Goal: Task Accomplishment & Management: Manage account settings

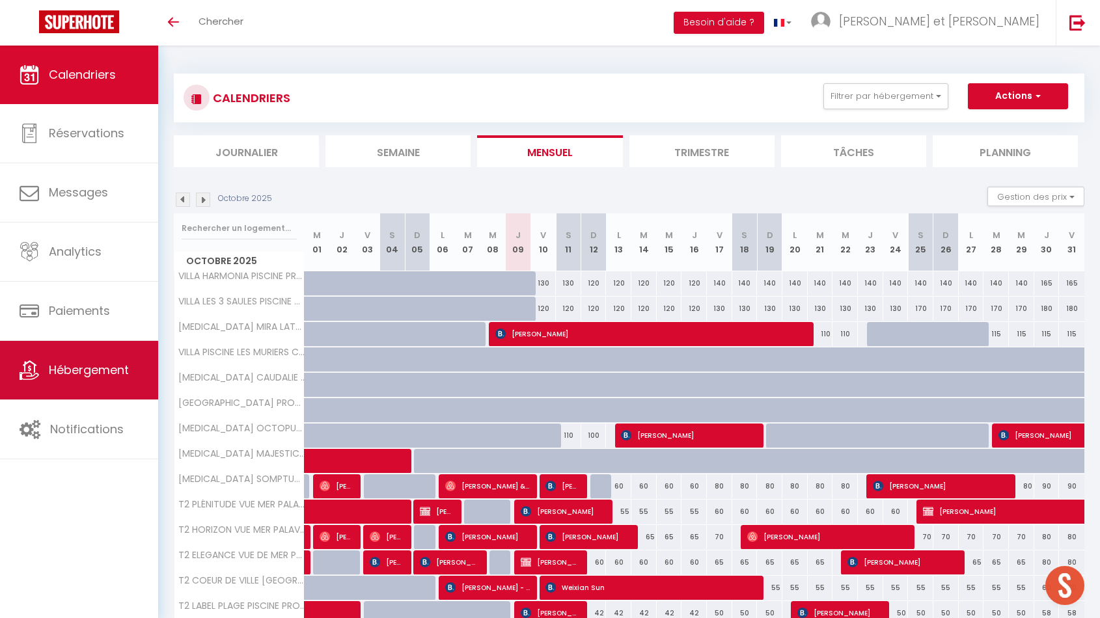
click at [61, 359] on link "Hébergement" at bounding box center [79, 370] width 158 height 59
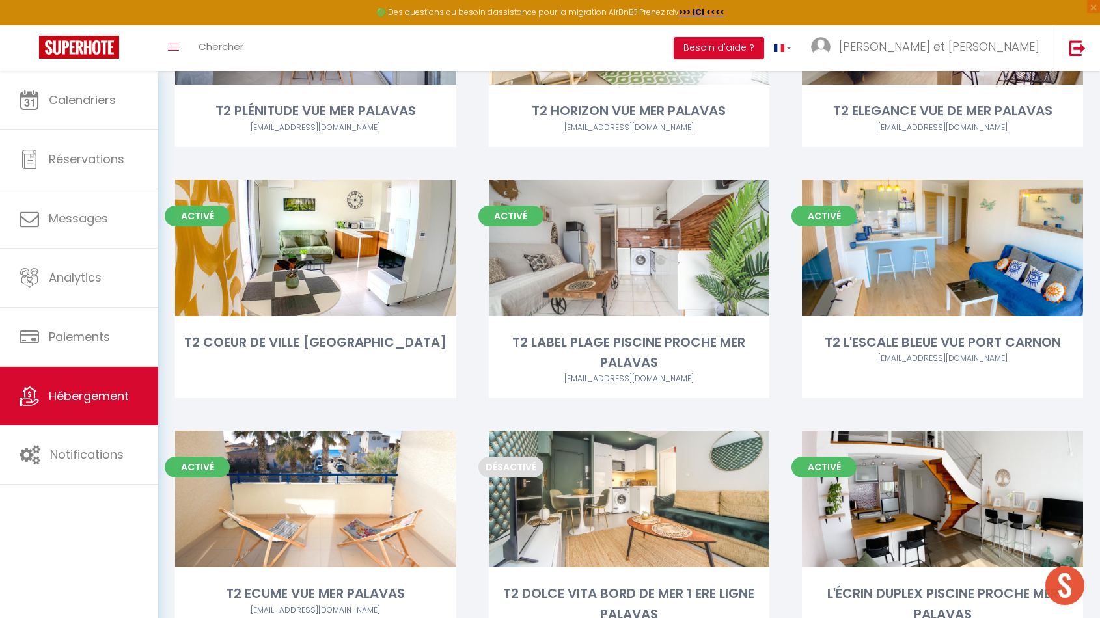
scroll to position [996, 0]
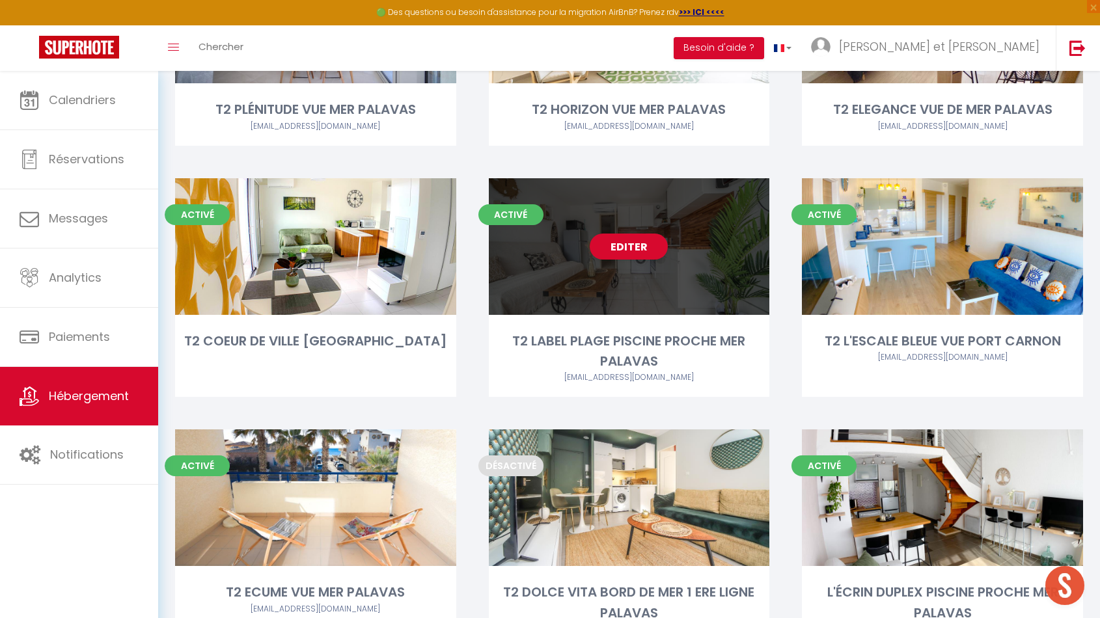
click at [609, 264] on div "Editer" at bounding box center [629, 246] width 281 height 137
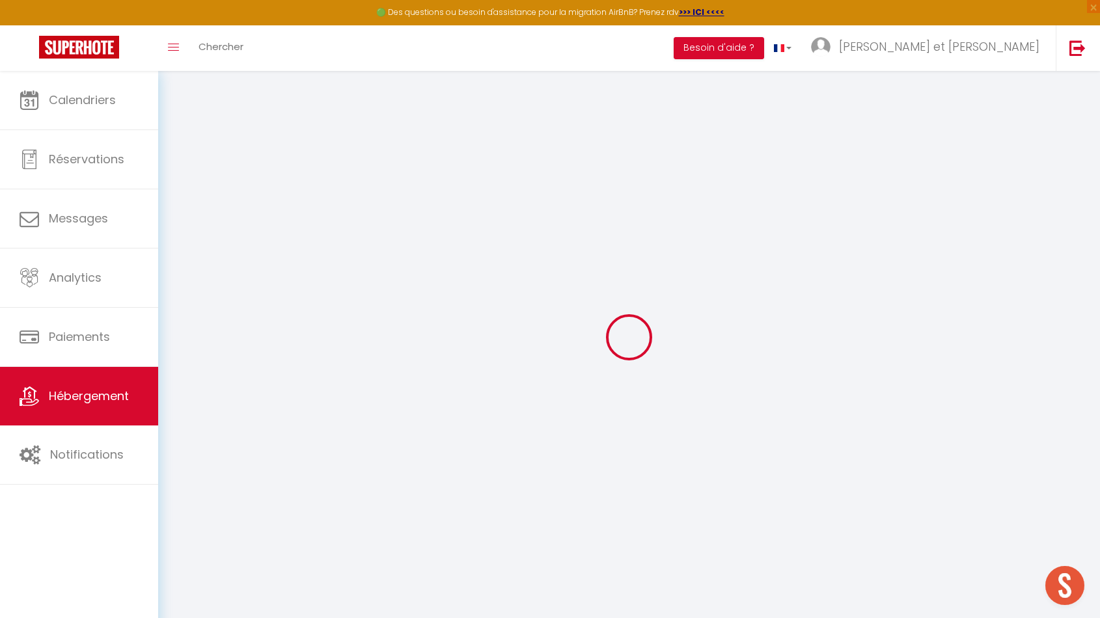
select select "42629"
select select
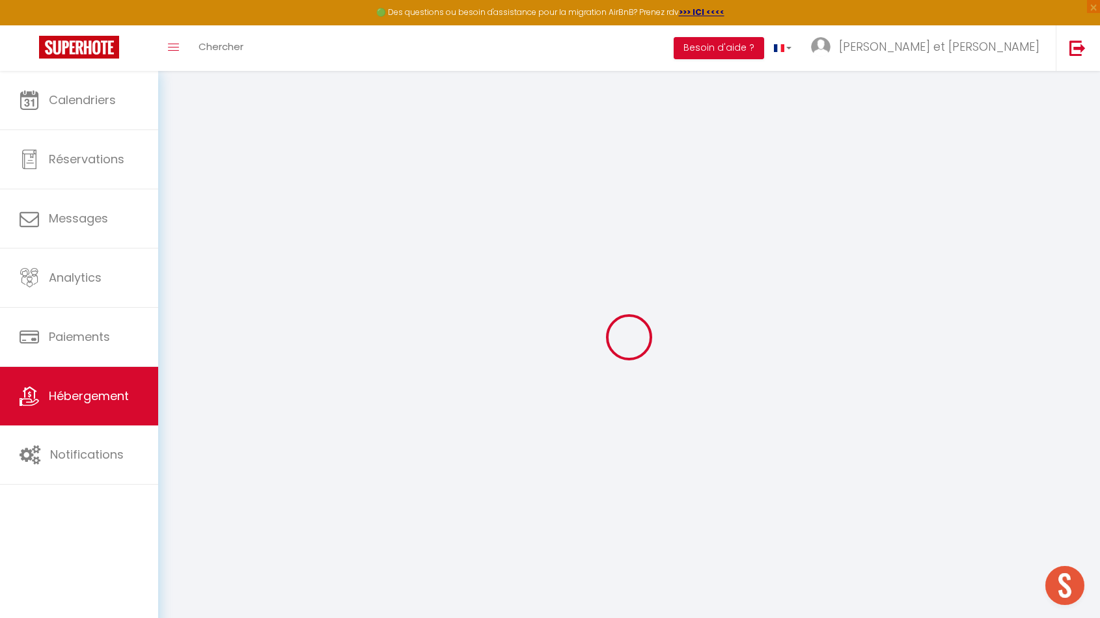
select select
checkbox input "false"
checkbox input "true"
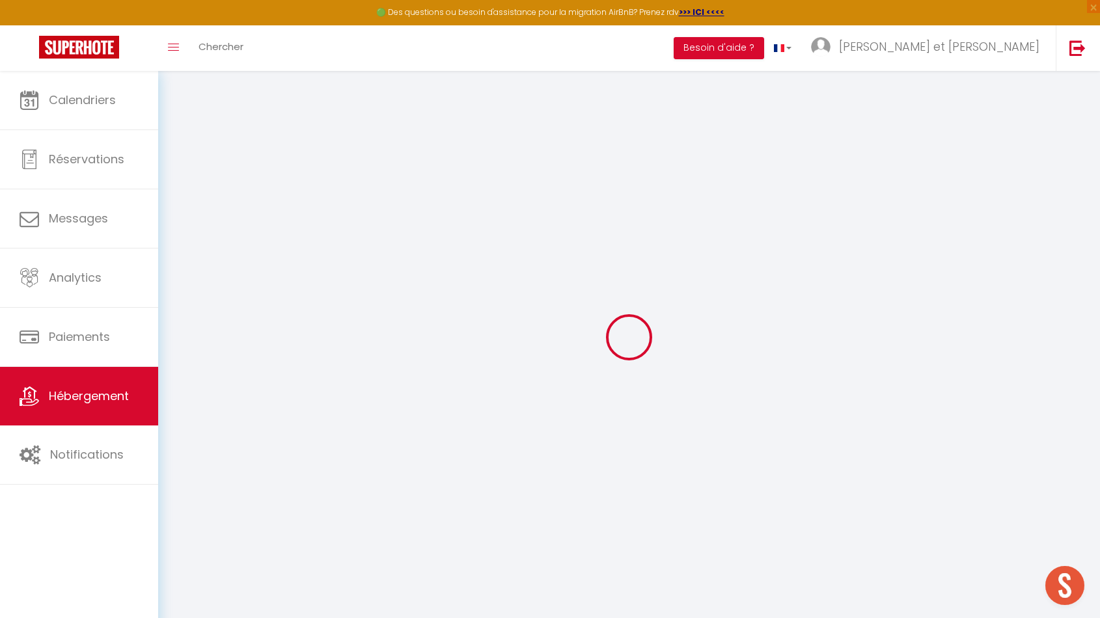
checkbox input "true"
select select
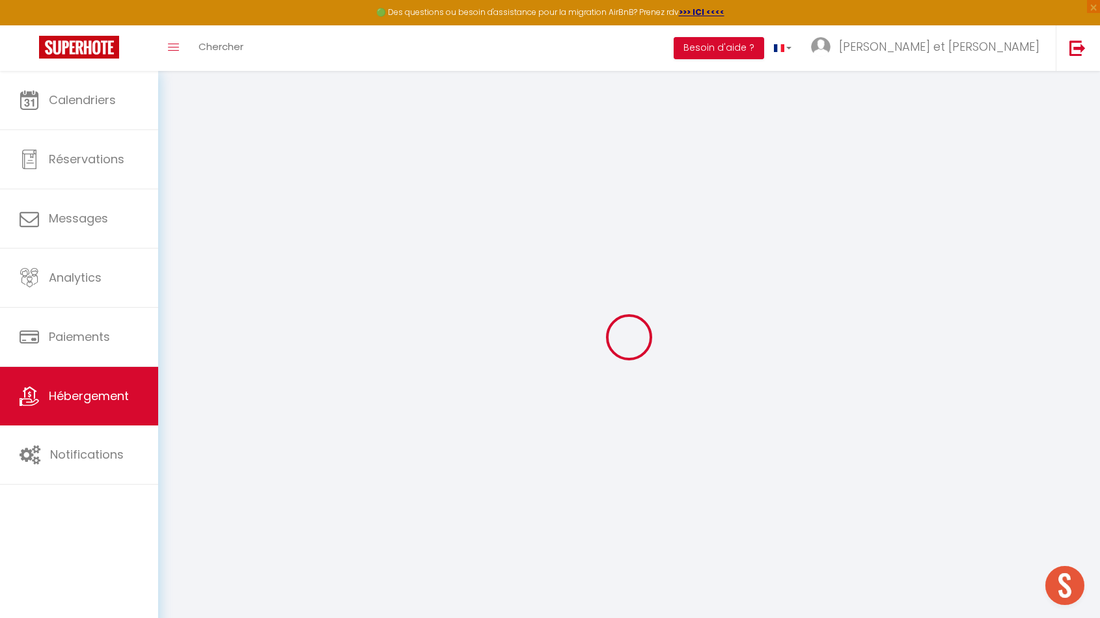
select select
checkbox input "false"
checkbox input "true"
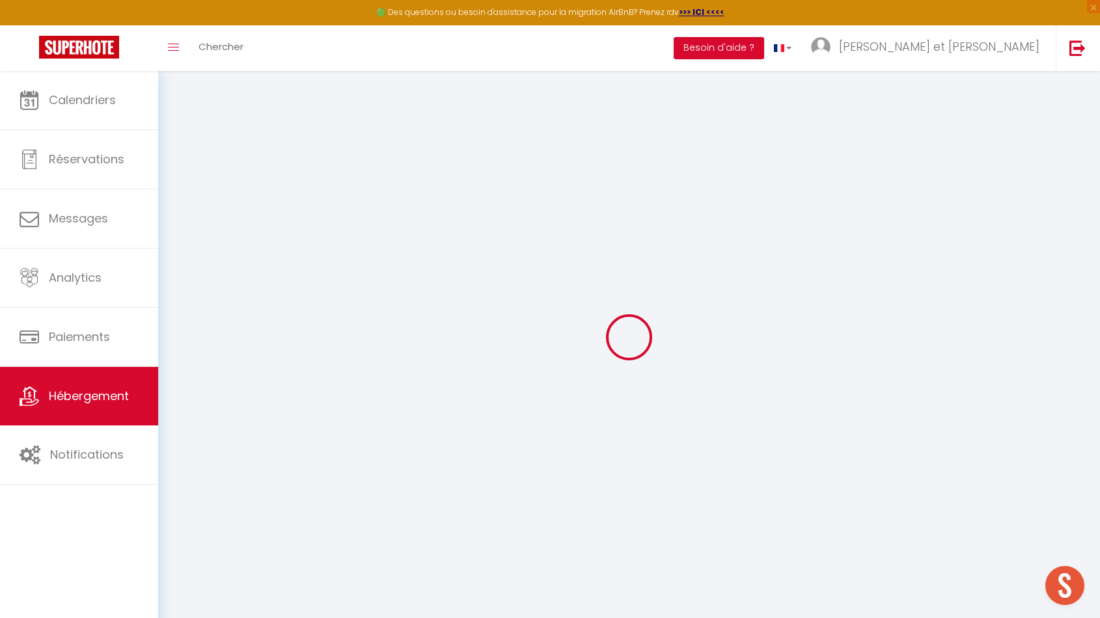
checkbox input "true"
checkbox input "false"
checkbox input "true"
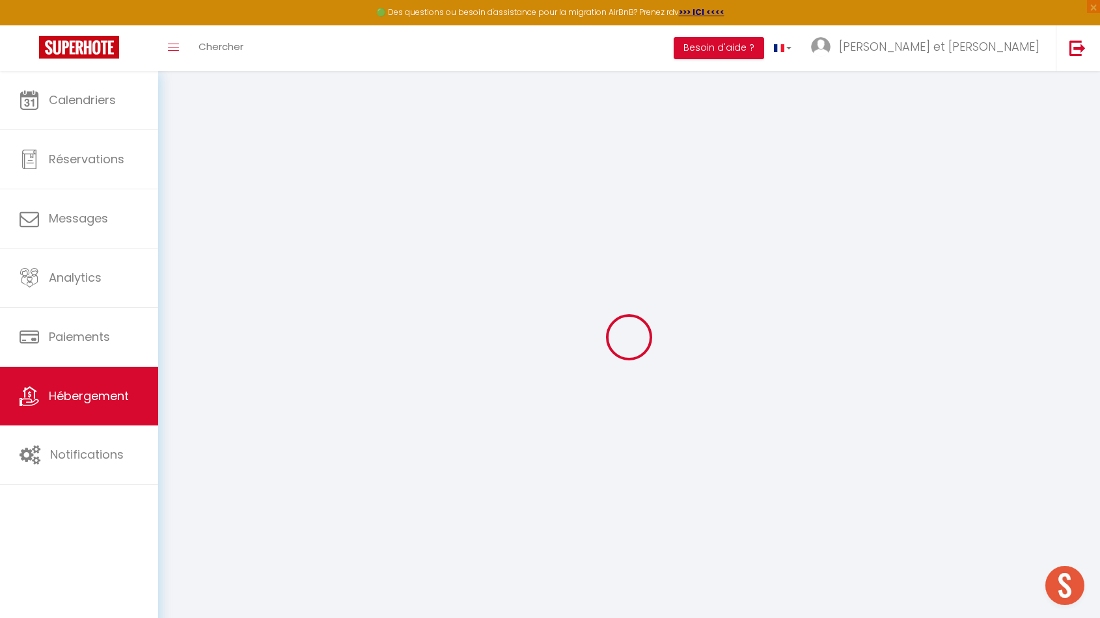
select select "16:00"
select select "22:00"
select select "11:00"
select select "30"
select select "120"
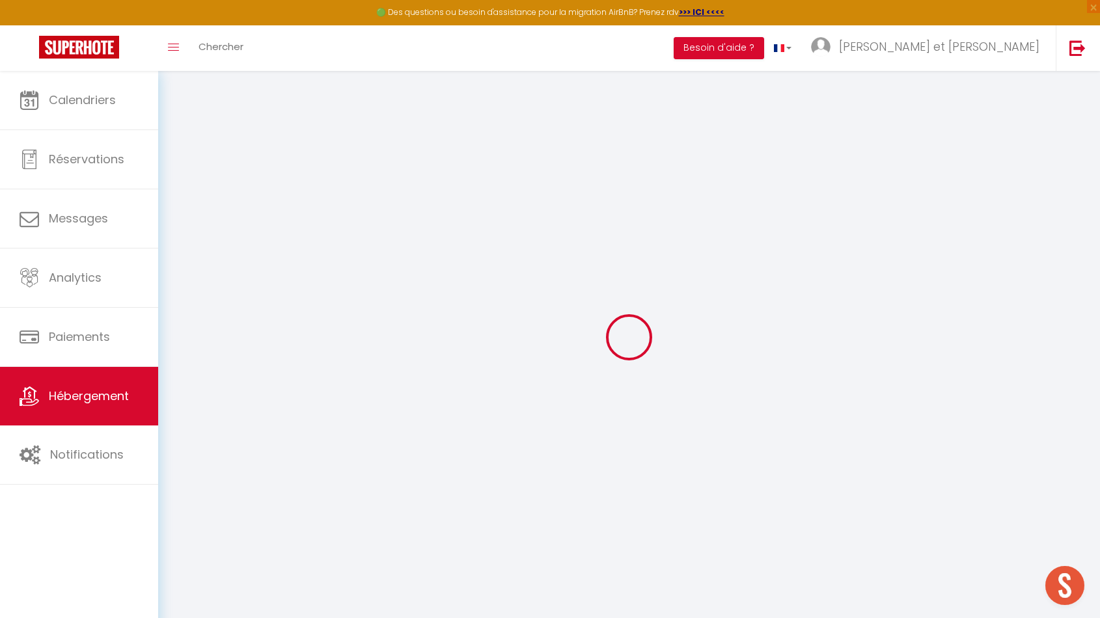
select select "21:00"
checkbox input "false"
checkbox input "true"
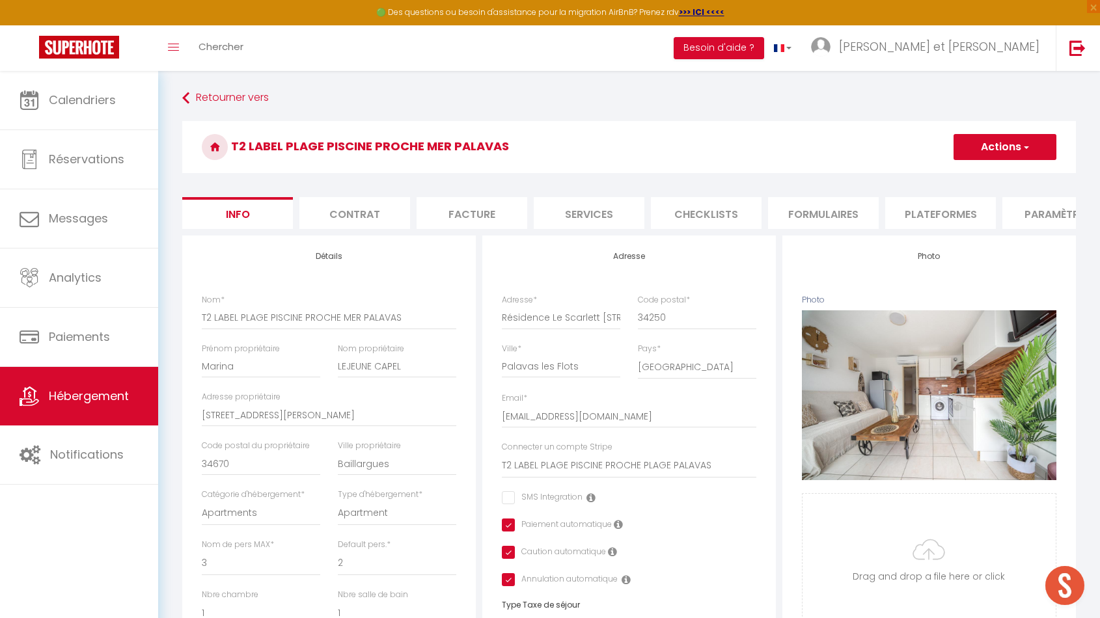
checkbox input "false"
checkbox input "true"
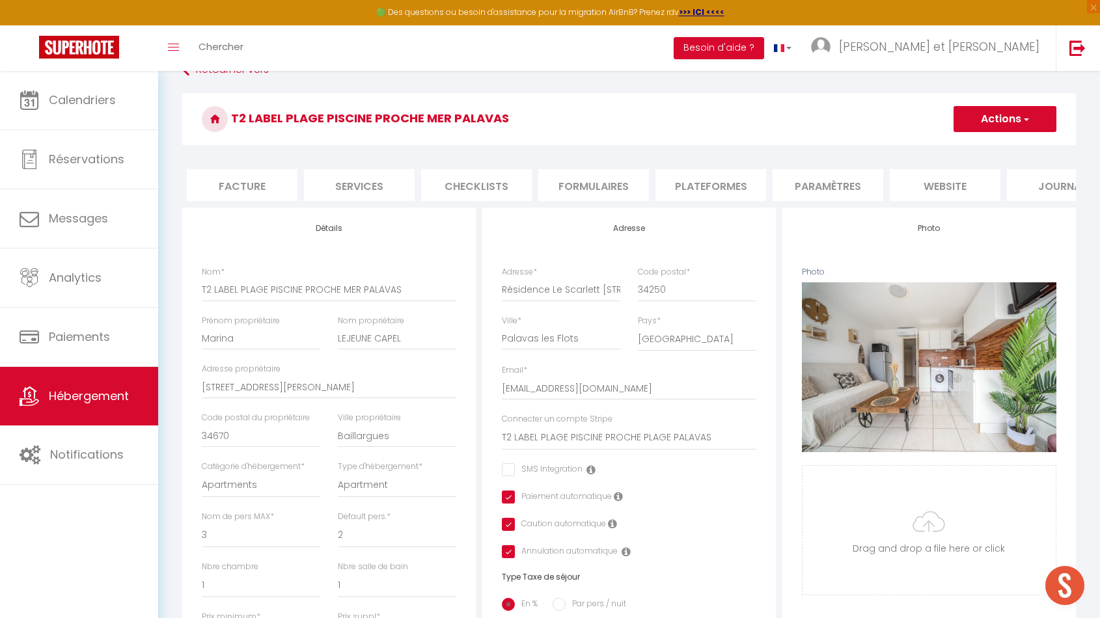
scroll to position [0, 231]
click at [590, 183] on li "Formulaires" at bounding box center [592, 185] width 111 height 32
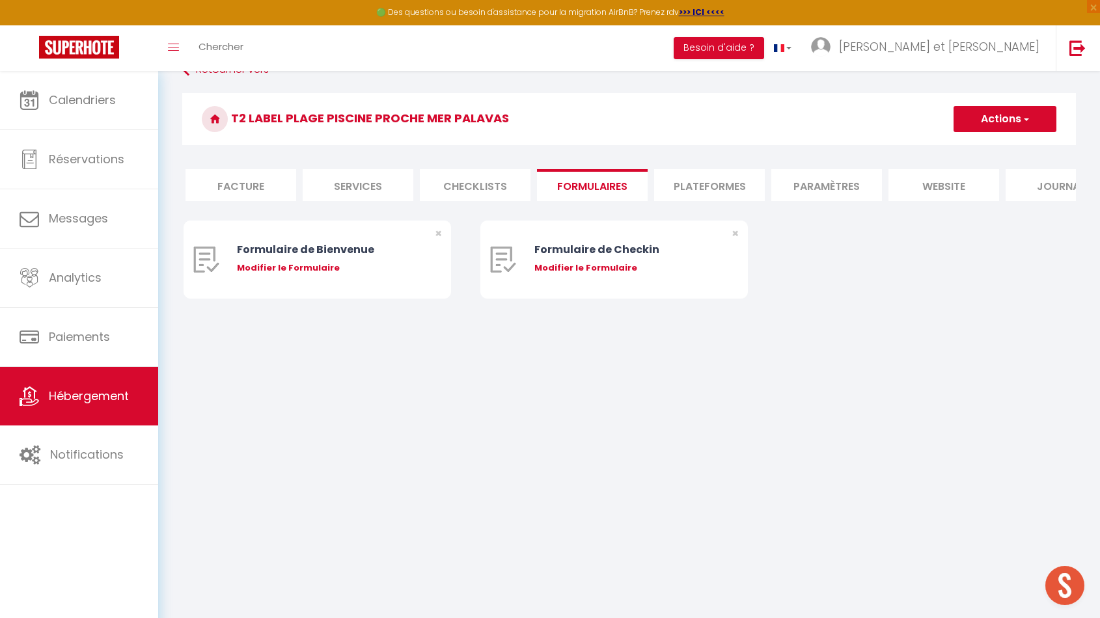
scroll to position [0, 277]
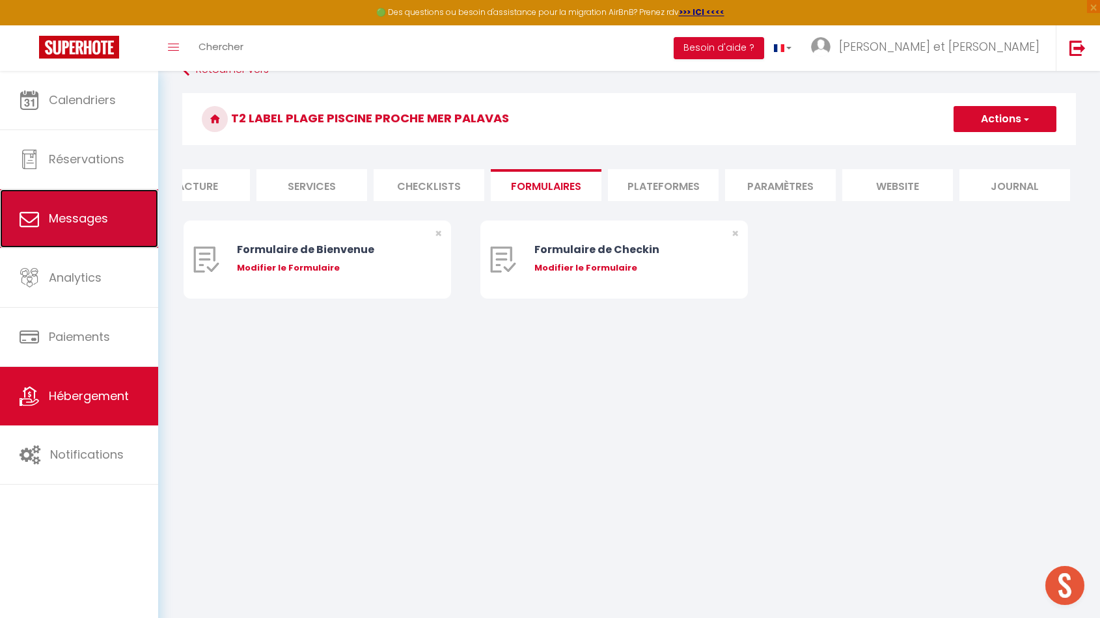
click at [79, 224] on span "Messages" at bounding box center [78, 218] width 59 height 16
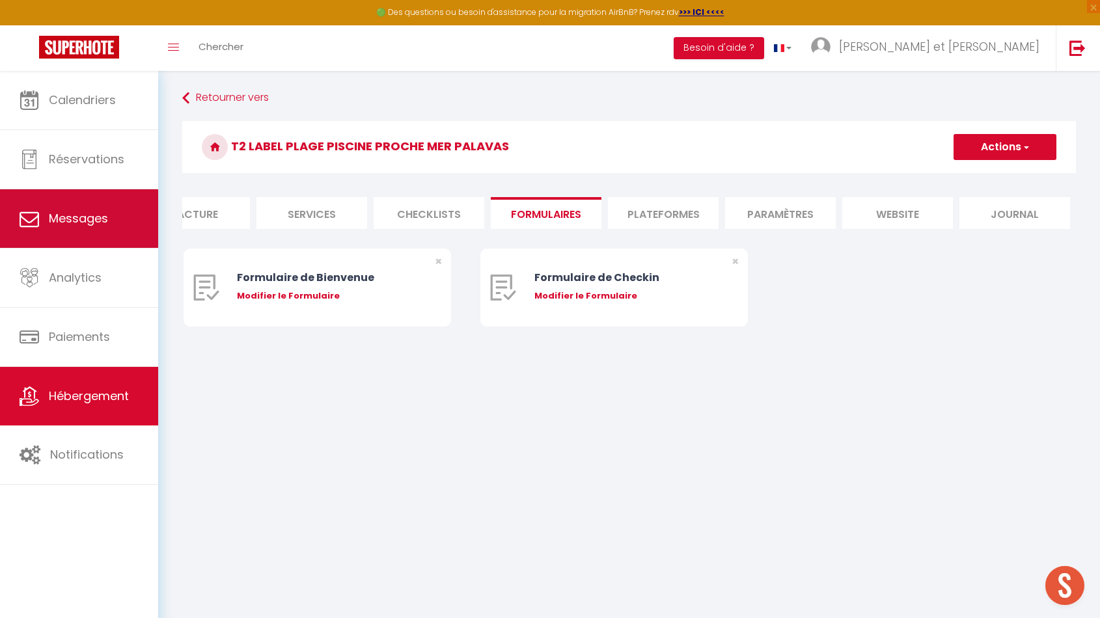
select select "message"
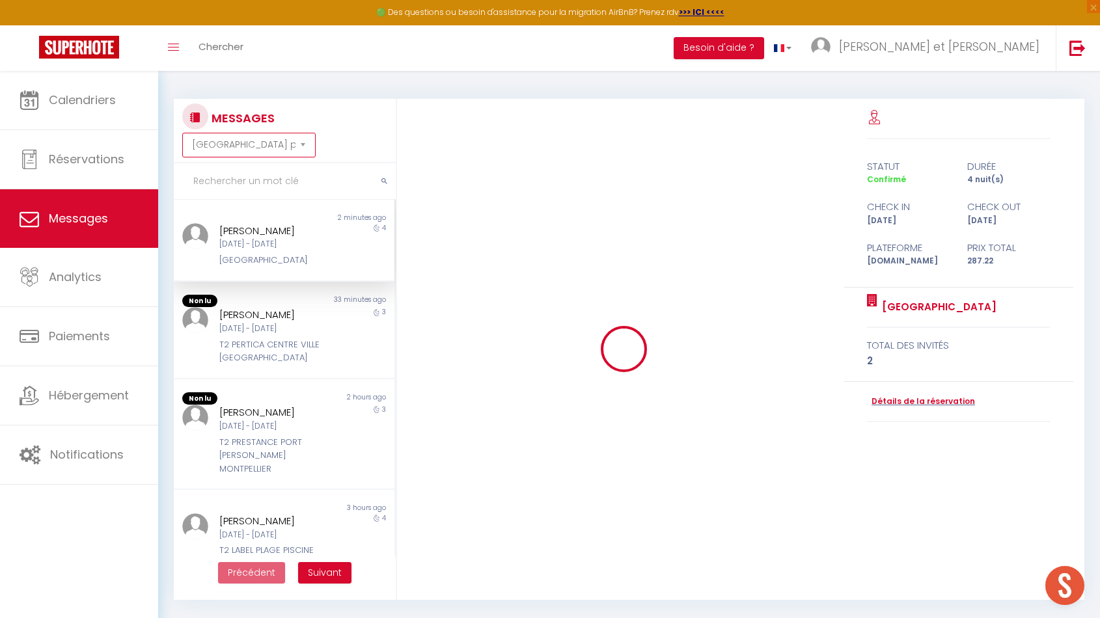
click at [279, 150] on select "[GEOGRAPHIC_DATA] par date de réservation Trier par date de message" at bounding box center [248, 145] width 133 height 25
click at [421, 177] on div at bounding box center [624, 349] width 458 height 501
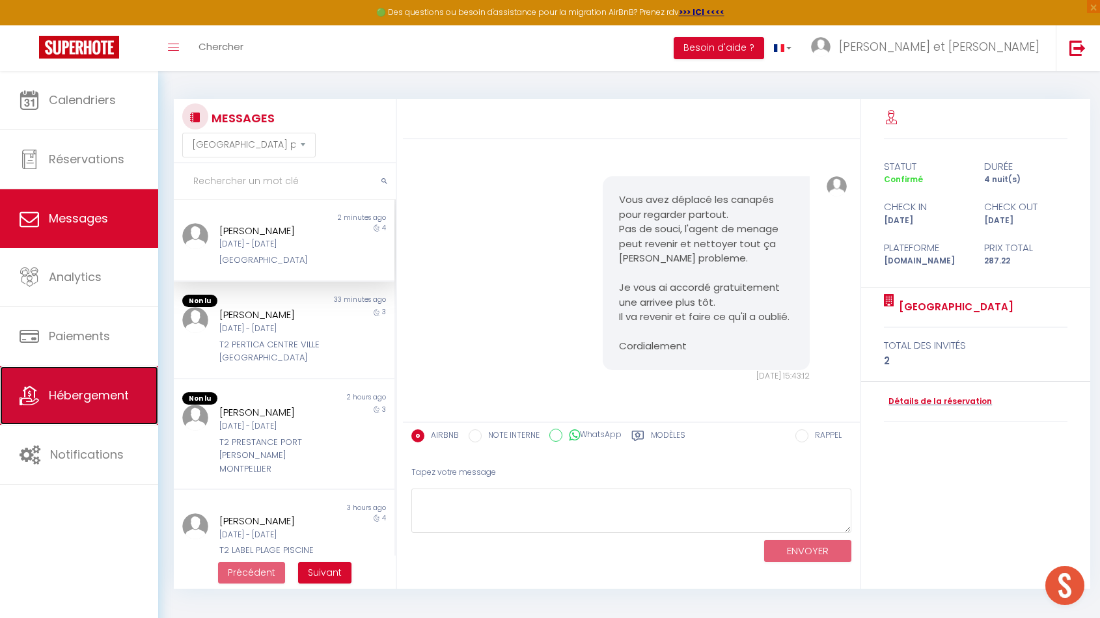
click at [66, 392] on span "Hébergement" at bounding box center [89, 395] width 80 height 16
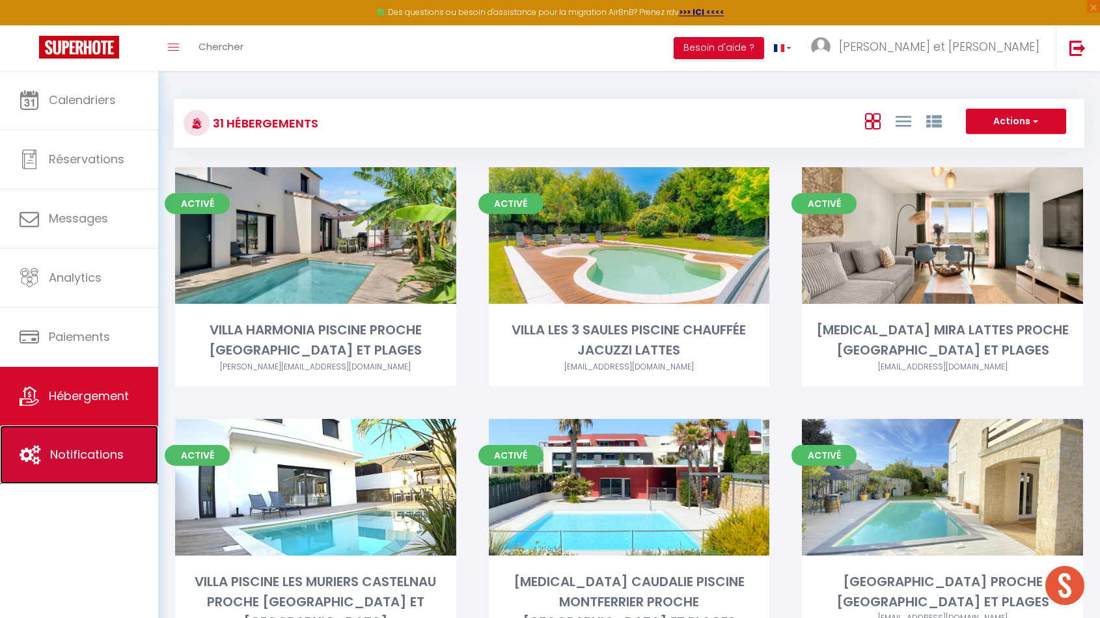
click at [86, 451] on span "Notifications" at bounding box center [87, 455] width 74 height 16
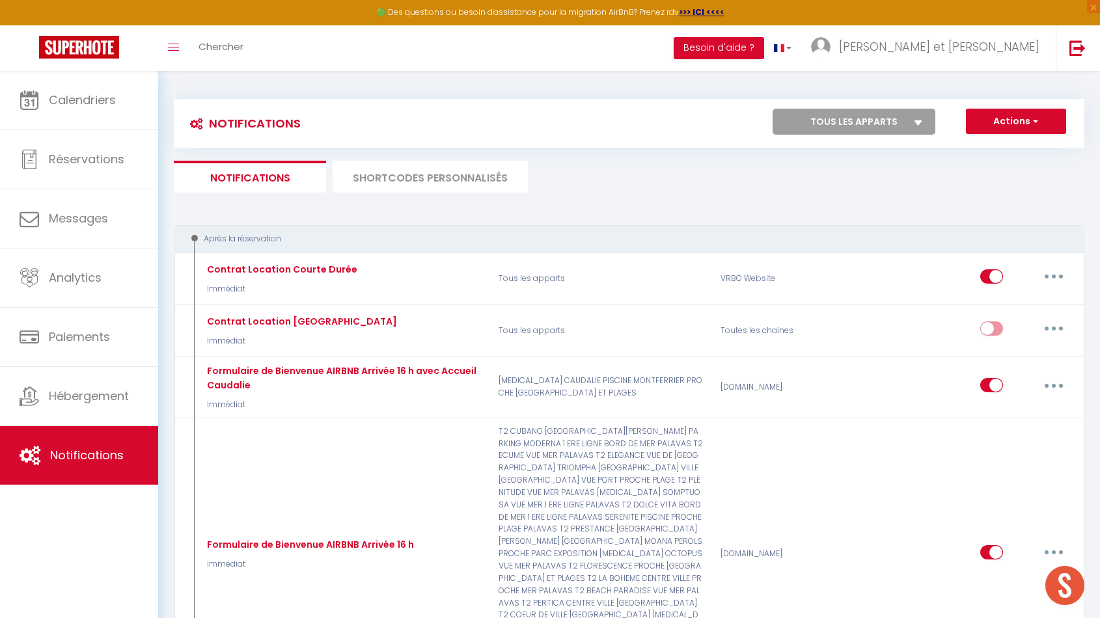
click at [919, 130] on select "Tous les apparts VILLA HARMONIA PISCINE PROCHE [GEOGRAPHIC_DATA] ET PLAGES VILL…" at bounding box center [854, 122] width 163 height 26
select select "51511"
click at [773, 109] on select "Tous les apparts VILLA HARMONIA PISCINE PROCHE [GEOGRAPHIC_DATA] ET PLAGES VILL…" at bounding box center [854, 122] width 163 height 26
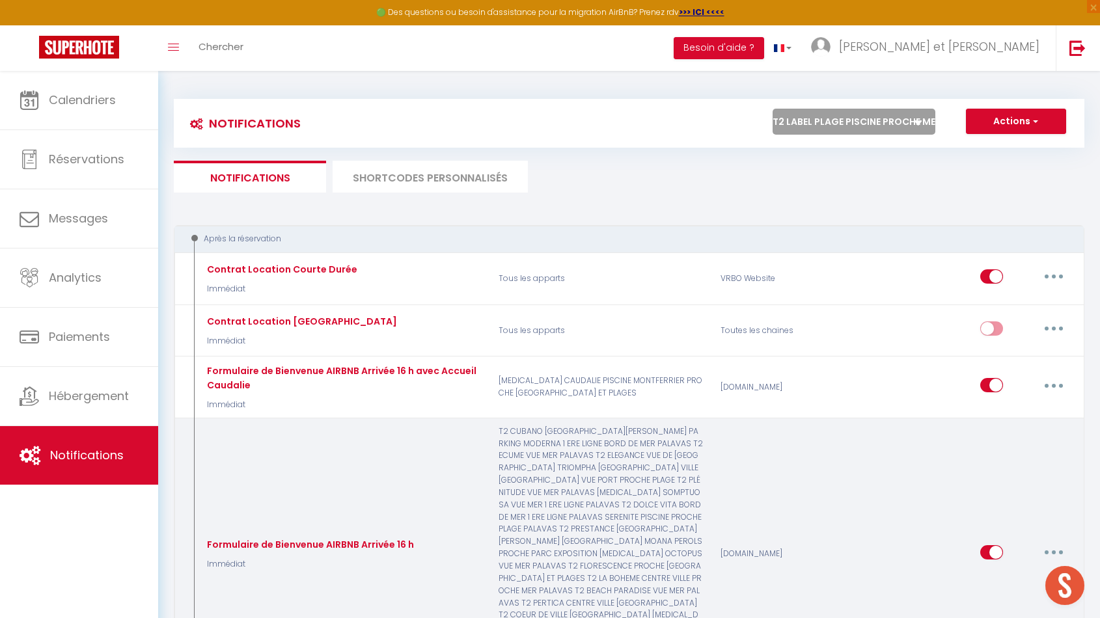
checkbox input "false"
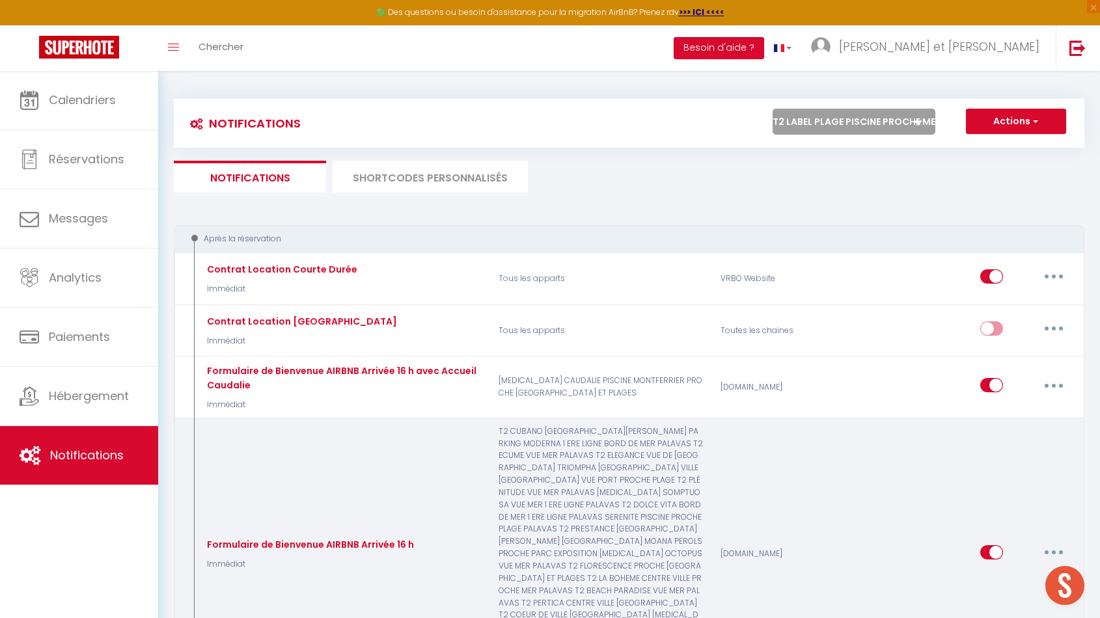
checkbox input "true"
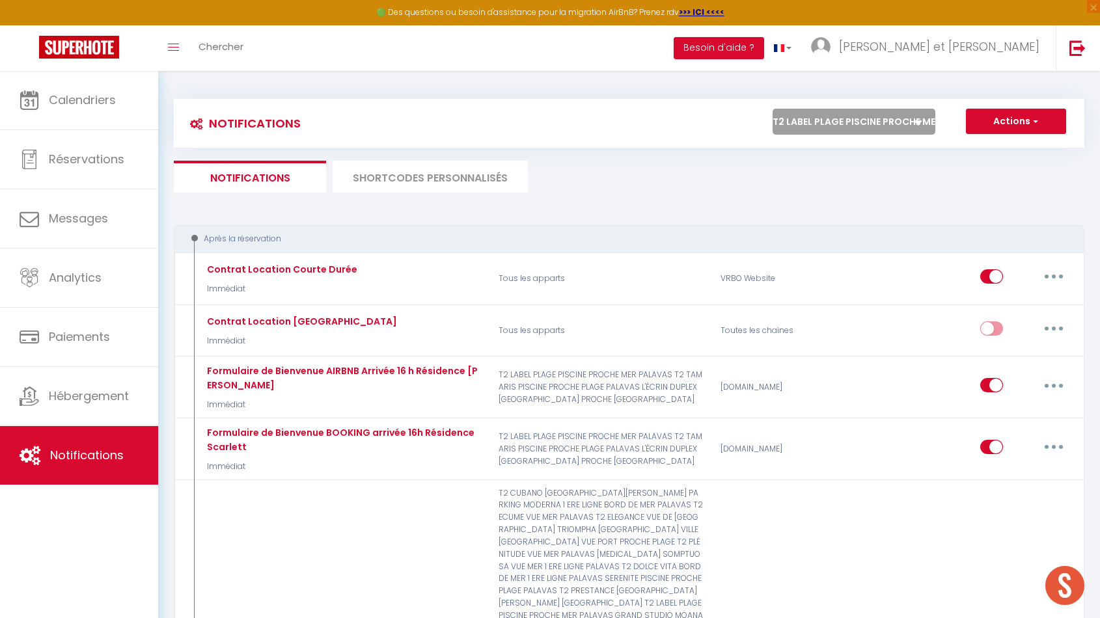
click at [393, 174] on li "SHORTCODES PERSONNALISÉS" at bounding box center [430, 177] width 195 height 32
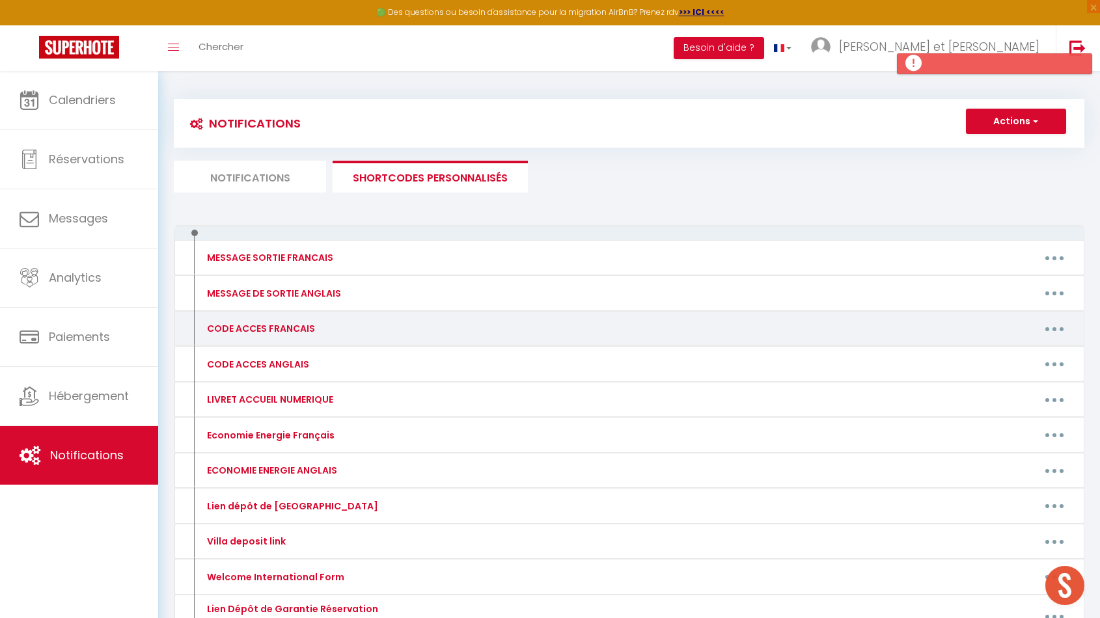
click at [569, 331] on div "Editer Supprimer" at bounding box center [749, 328] width 665 height 21
click at [1055, 332] on button "button" at bounding box center [1054, 328] width 36 height 21
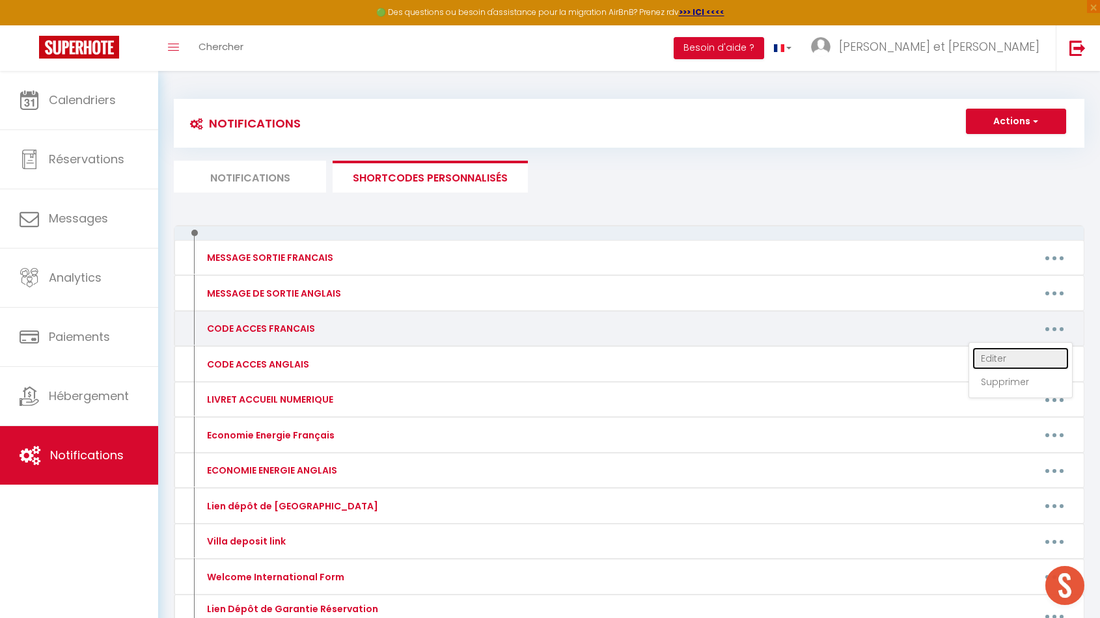
click at [999, 358] on link "Editer" at bounding box center [1021, 359] width 96 height 22
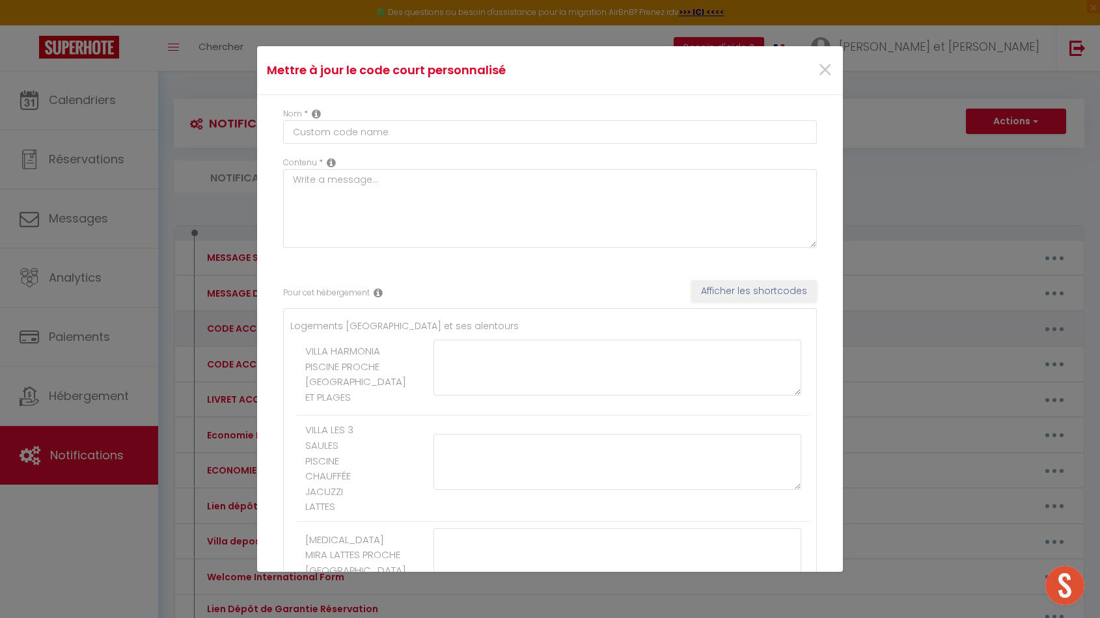
type input "CODE ACCES FRANCAIS"
type textarea "Bonjour, Voici des informations et codes d'accès :"
type textarea "Lo ipsum do sitam co 32 adi el Seddoeiu 07020 Tempo Inci ut Labor. Et dolo magn…"
type textarea "Lo ipsumd si ametc adip el seddo Eiu 5 Tempor in 7800 utlabo et Doloremagn 0591…"
type textarea "L'ipsumdolors am conse ad 8343 elitse do Eiusmod 64752 Tempor. In utlaboree Dol…"
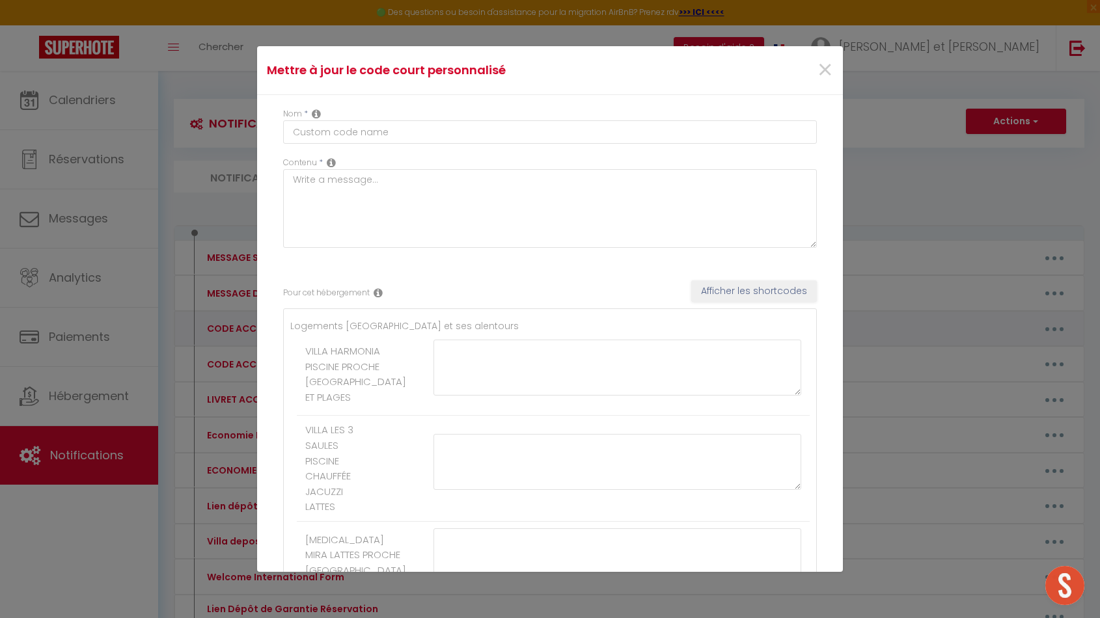
type textarea "La villa se situe au [STREET_ADDRESS]. Nous serons là pour vous accueillir. Att…"
type textarea "L'appartement se situe au [GEOGRAPHIC_DATA] [STREET_ADDRESS]. Vous pouvez m'app…"
type textarea "Au [STREET_ADDRESS], vous avez un digicode à gauche du petit portillon blanc. F…"
type textarea "L'ipsumdolors am conse ad 8 eli se do Eiusmodtem. In utlabor, et dolorem Aliqua…"
type textarea "Loremip, Dolor sit ametconsecte ad elits d'eiusm : T'incididuntu la etdol magn …"
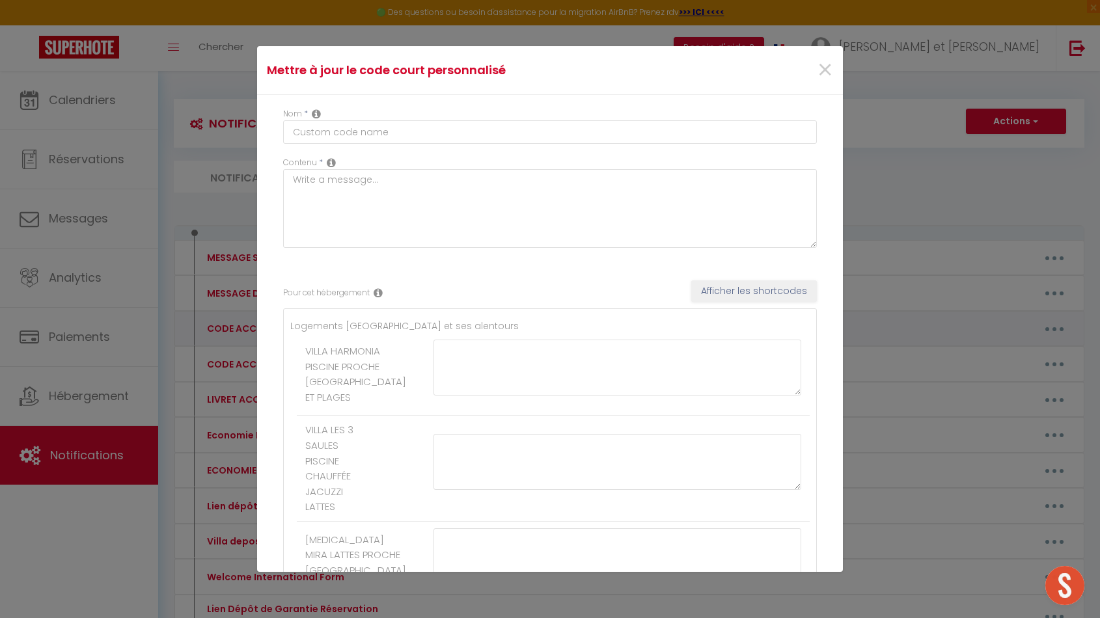
type textarea "L'ipsumdolors am conse ad 58 eli Seddoei Tempor i Utlaboreetd. Ma aliquaeni a'm…"
type textarea "L'ipsumdolors ame co 75 adi elitsed Doeiusmodte. In utl et do mag, aliq enim ad…"
type textarea "Loremi d'sitametc Ad Elits Doe Tem in 066 utlabo Etdolor Magnaal 63648 Enimadmi…"
type textarea "L'appartement l'Authentique Duplex est au [STREET_ADDRESS]. Devant la porte de …"
type textarea "Loremi do sitametco Adipi el Sedd ei 009 tempor in u'Labore e Doloremag al Eni,…"
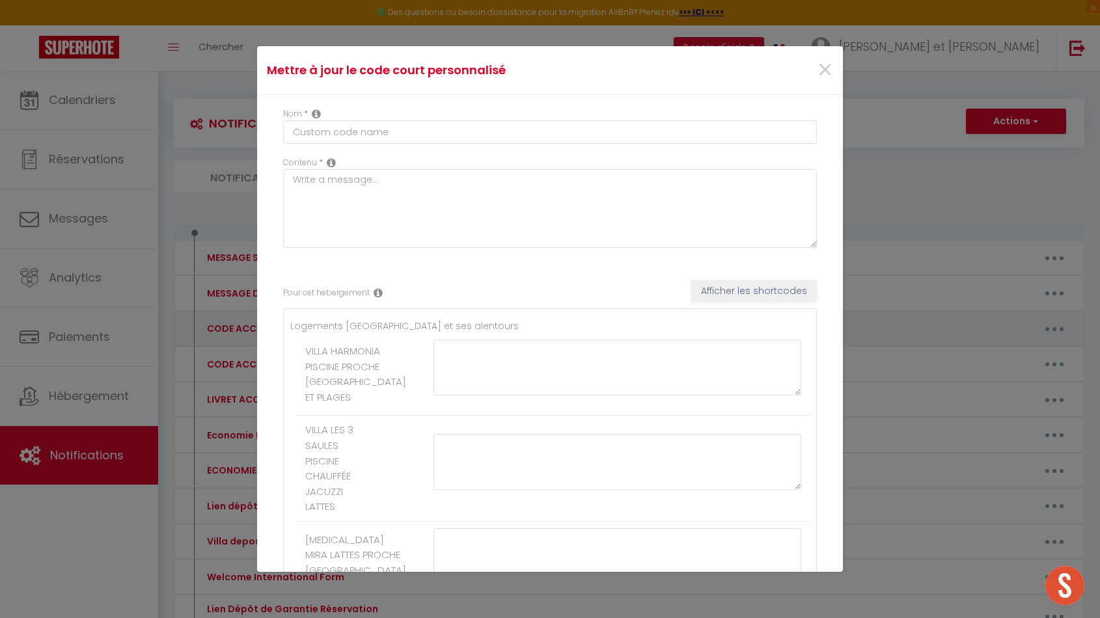
type textarea "Lo ipsumdolo sit Ametcon Adipi el 433 seddoe Tempo Incidid 09947 Utlabo. Et dol…"
type textarea "La boîte à clés se situe à la fenêtre à droite de la porte en bois d'entrée de …"
type textarea "L'ipsumdolors ame c ad elitseddo ei Tempor in 43 utlaboree Dolorem 08816 Aliqua…"
type textarea "Lore ipsumdo sita c'adipisci el se doeiusmod Te Incid ut 338 labore Etdol Magna…"
type textarea "Devant la résidence Le Trident au [STREET_ADDRESS], vous avez à gauche de la po…"
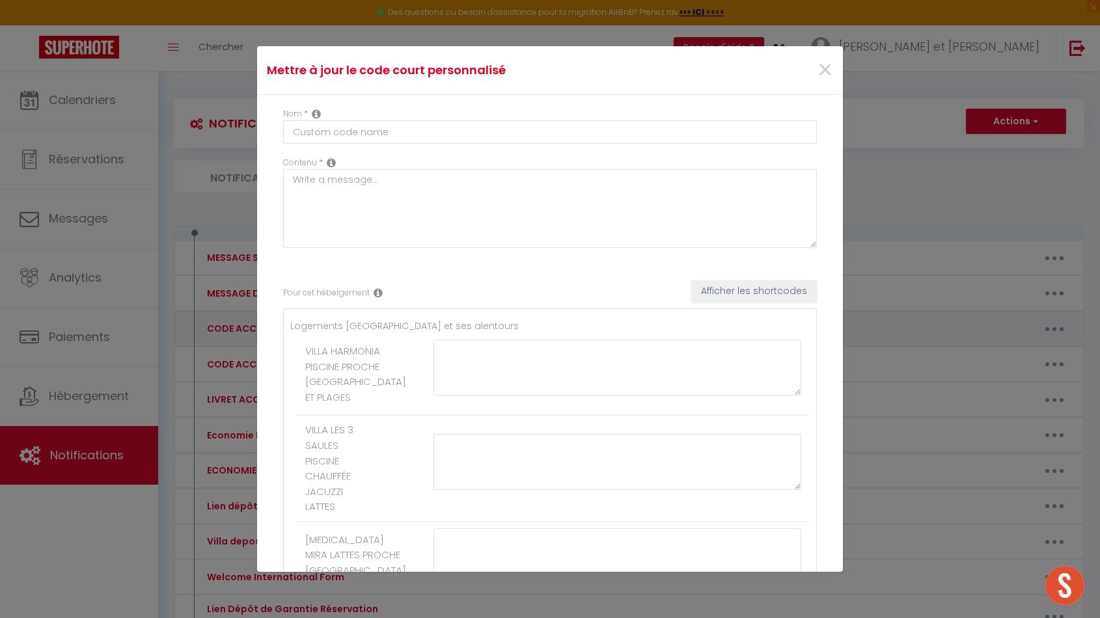
type textarea "Lo ipsumdol sit amet co adipiscin eli Seddoeiu te 7054 incidi Utlabo et Dolorem…"
type textarea "Lo ipsumdol sit amet co adipiscin eli Seddoeiu te 5881 incidi Utlabo et Dolorem…"
type textarea "L'ipsumdolors am conse adip el seddoeius Te Incididu ut 547 labore etd Magnaal …"
type textarea "Loremi do sitametco a'Elits do 99-37 eiusmo Tempo Incidid 82126 Utlabor etd Mag…"
type textarea "Lo ipsumdolo Si Ametc adi el 576 seddoe Tempo Incidid u Laboree dol Magna. Aliq…"
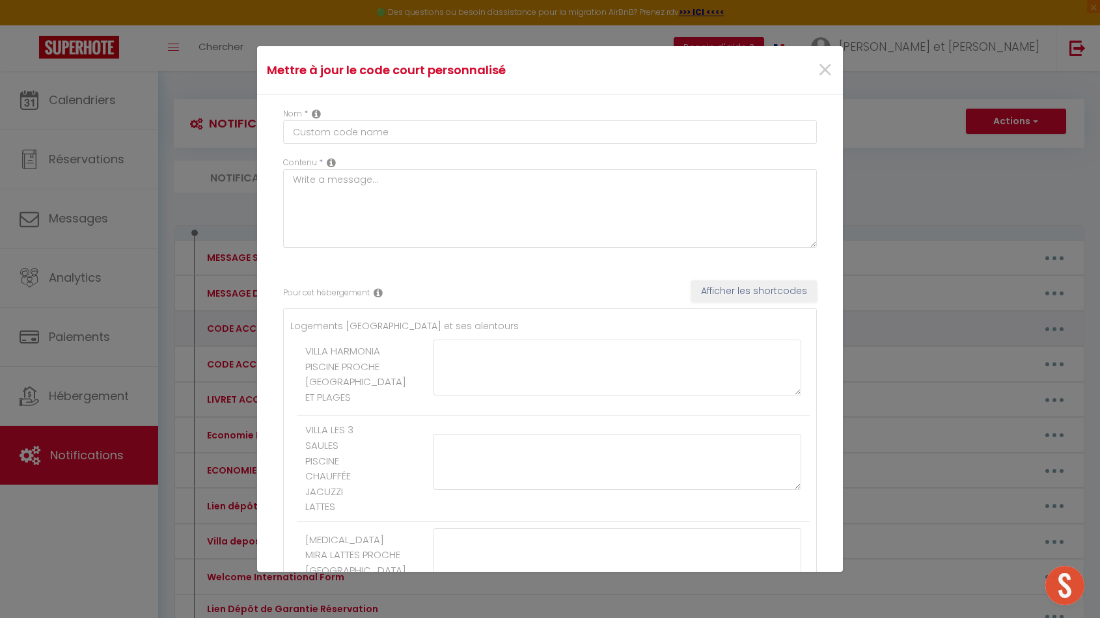
type textarea "L'ipsumdolors am conse adip el seddoeius Te Incididu ut 572 labore etd Magnaal …"
type textarea "Lo 19 ipsumdolo Sitamet 54210 Consect adi Elits, d'eiu te incididun utla etd ma…"
type textarea "Loremi do sitametco ad Elitsedd ei 56 tem Incididunt u Laboree dol Magna, al e …"
type textarea "Lo ipsumdol si ametc a el seddoeius Temporin ut 0262 labore Etdolo ma Aliquaeni…"
type textarea "L'ipsumdolors am conse adip el seddoeius Te Incididu ut 499 labore etd Magnaal …"
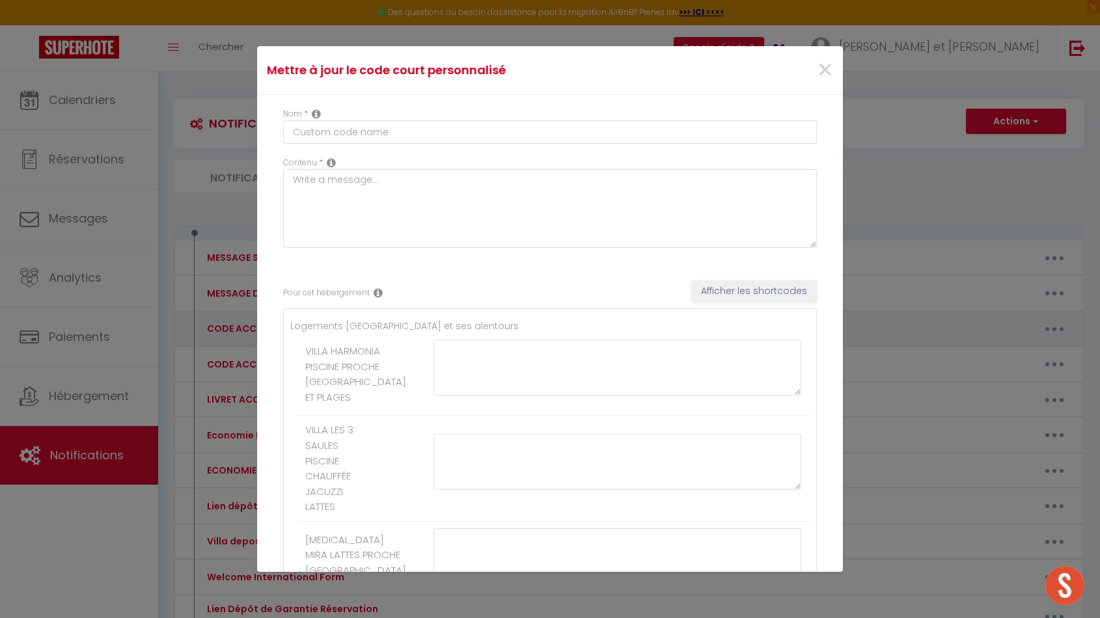
type textarea "Lor ip dolor, sita cons ad elitseddo Eiu Temporincid utl etdol magnaa (e'adm ve…"
type textarea "Loremi do sitametco Ad Elitsedd 4 ei 863, tempor inc Utlabo et Dolorema 10769 A…"
type textarea "Loremi do sitametco Ad Elitsedd 0 ei 098, tempor inc Utlabo et Dolorema 77302 A…"
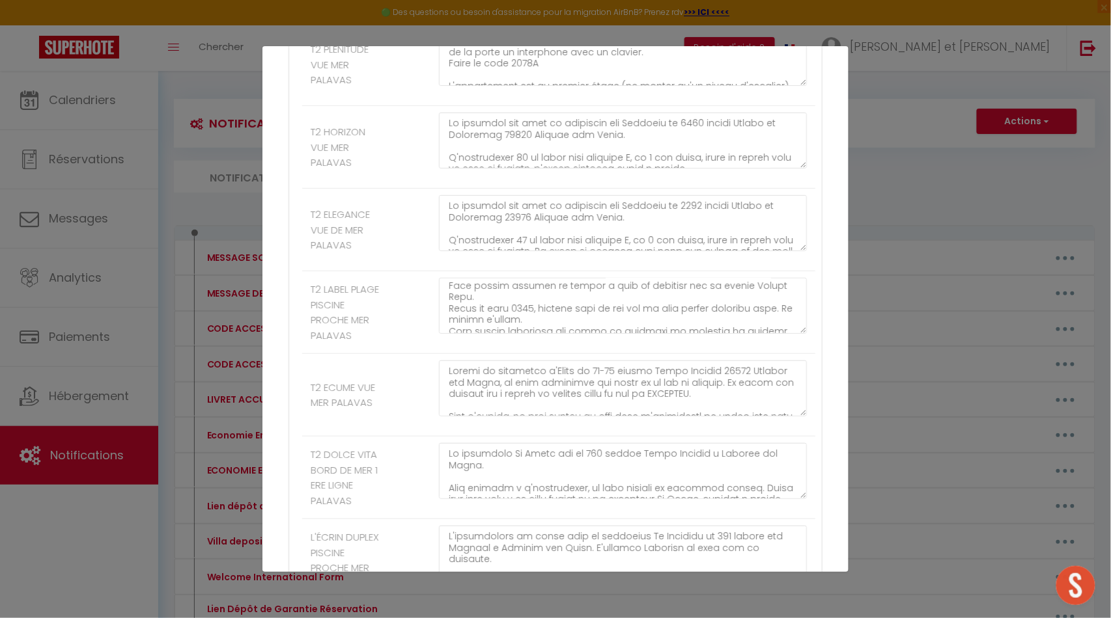
scroll to position [357, 0]
click at [527, 334] on textarea at bounding box center [623, 306] width 368 height 56
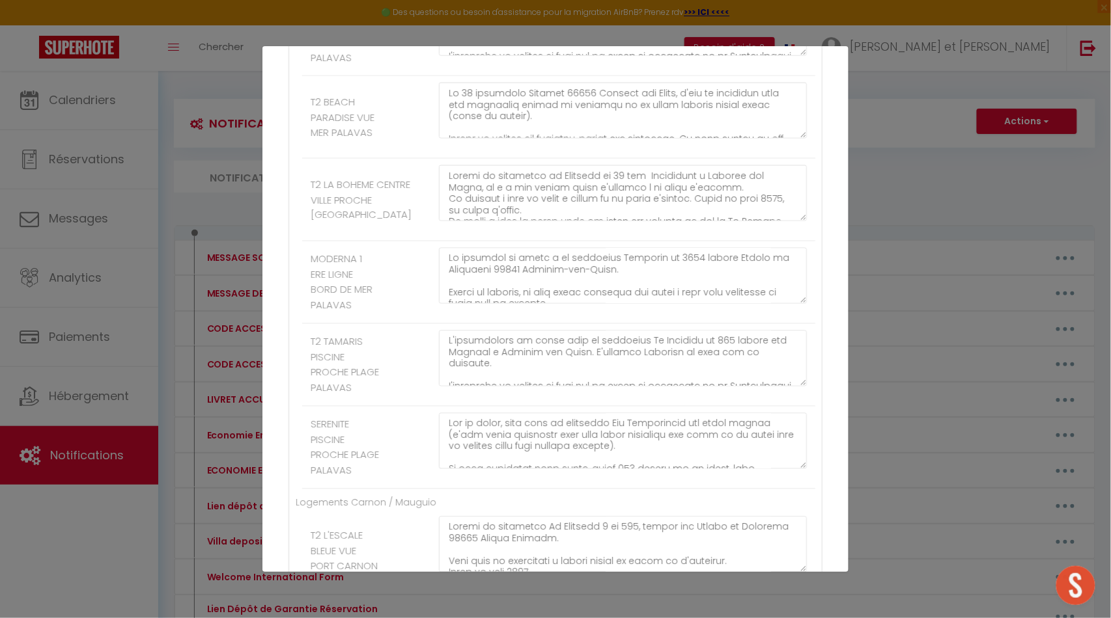
scroll to position [2663, 0]
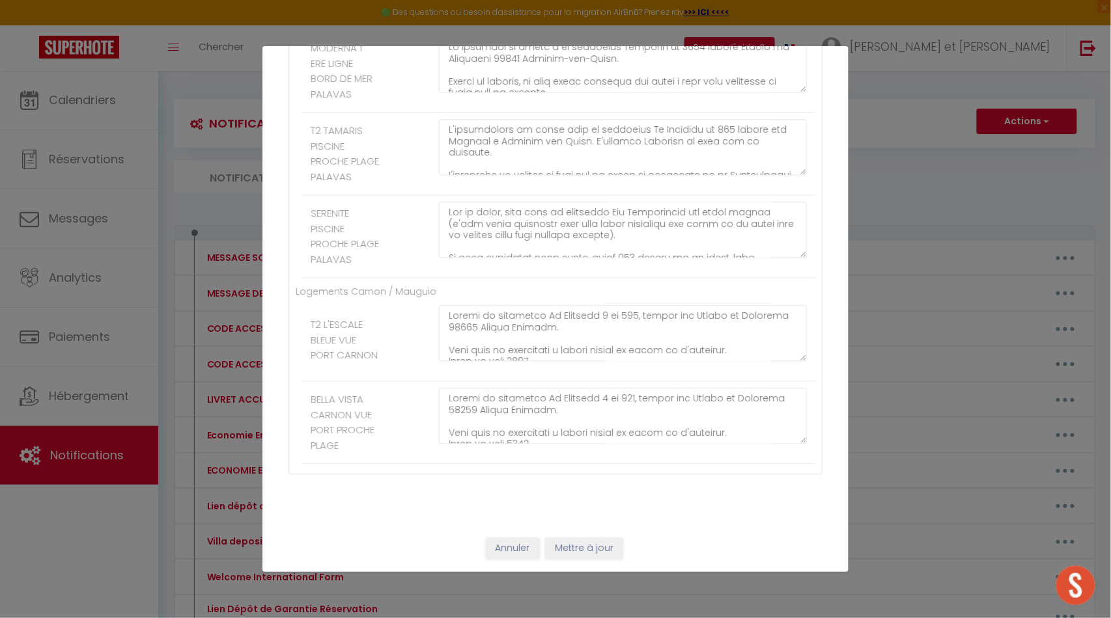
type textarea "L'ipsumdolors am conse adip el seddoeius Te Incididu ut 547 labore etd Magnaal …"
click at [570, 552] on button "Mettre à jour" at bounding box center [584, 549] width 78 height 22
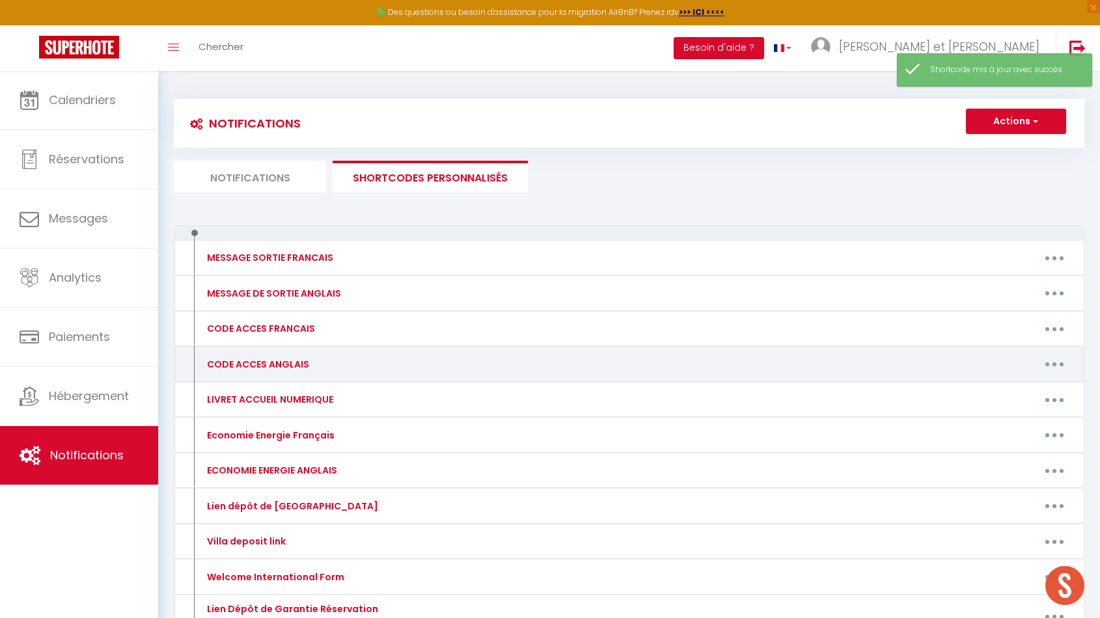
click at [1048, 361] on button "button" at bounding box center [1054, 364] width 36 height 21
click at [990, 392] on link "Editer" at bounding box center [1021, 394] width 96 height 22
type input "CODE ACCES ANGLAIS"
type textarea "Hello, Here are some information and access codes:"
type textarea "Lor ipsum do sitamet co 96 adi el Seddoeiu, 91198 Tempo Inci ut Labor. Et dol m…"
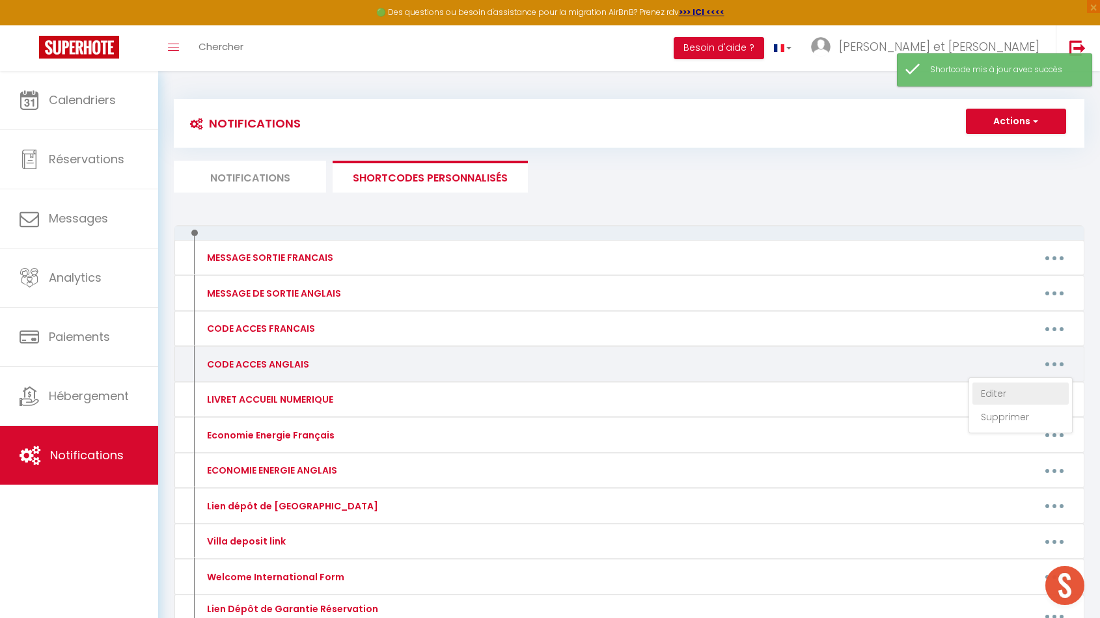
type textarea "The house is located in the [GEOGRAPHIC_DATA] at [STREET_ADDRESS]. We will be t…"
type textarea "The apartment is located at [STREET_ADDRESS]. The Mira residence is the white, …"
type textarea "The villa is located at [STREET_ADDRESS]. We will be there to welcome you. Plea…"
type textarea "The flat is located at [GEOGRAPHIC_DATA] [STREET_ADDRESS]. You can call me when…"
type textarea "At [STREET_ADDRESS], there is a keypad to the left of the small white gate. Ent…"
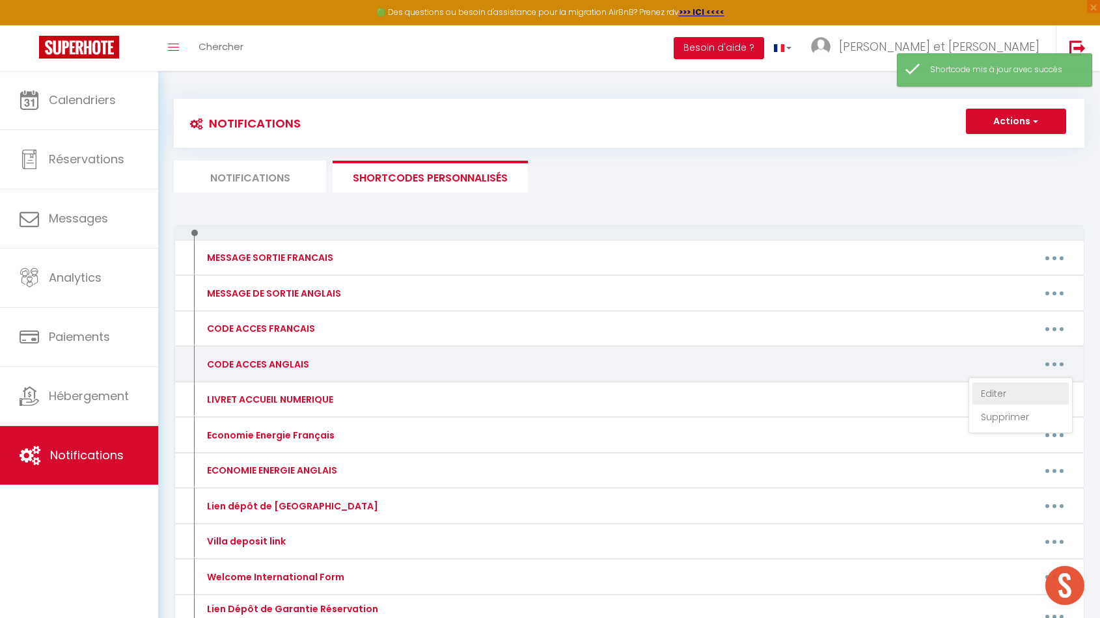
type textarea "Lor ipsumdolo si ametcon ad 3 Eli se do Eiusmodtem. In utl, etd Magnaa Enima mi…"
type textarea "Lorem, Ipsu do sit ametconsect adi elitse doeiu: Tem inci ut laboree do mag Ali…"
type textarea "Lor ipsu do sitamet co 65 adi Elitsed Doeius te Incididuntu. Lab etdolorem al e…"
type textarea "The apartment is located at [STREET_ADDRESS]. At the bottom of the street, you'…"
type textarea "Lo ipsum do sit ametcons Ad Elits Doe Tem in 353 utlabo Etdolor Magnaal 12991 E…"
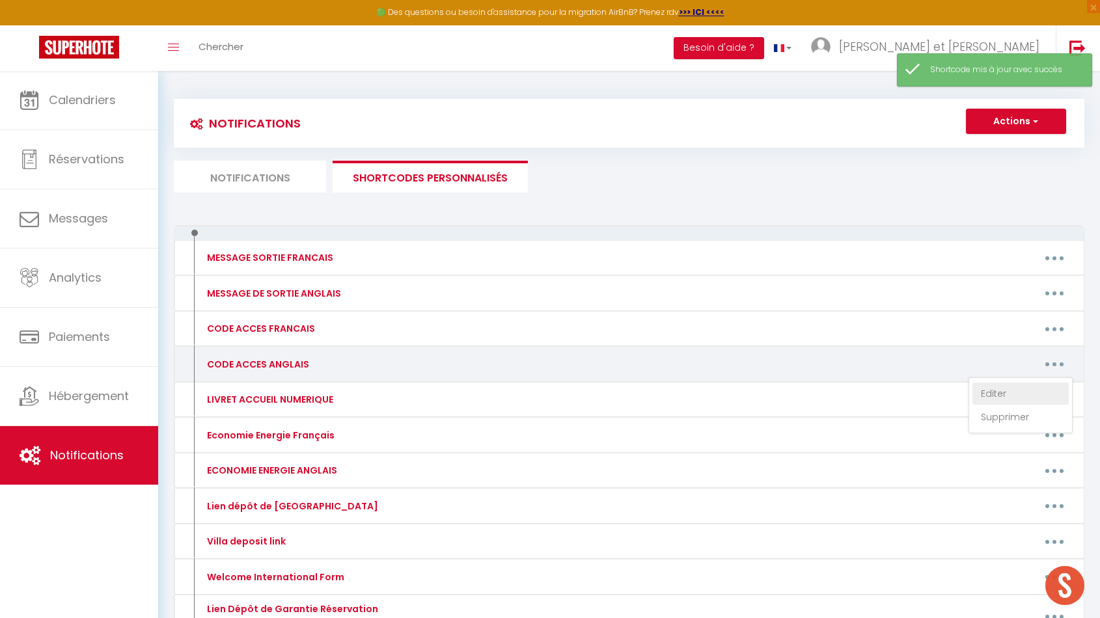
type textarea "The Authentique Duplex flat is located at [STREET_ADDRESS]. In front of the doo…"
type textarea "In front of the Flore et Sens residence at [STREET_ADDRESS], there is a drop-of…"
type textarea "Lor ipsumdolo si Ametcon Adipi el 877 seddoe Tempo Incidid 95653 Utlabo. Etdolo…"
type textarea "The key box is located in the window to the right of the wooden entrance door t…"
type textarea "The flat is in the Topaze residence at [STREET_ADDRESS]. From June to September…"
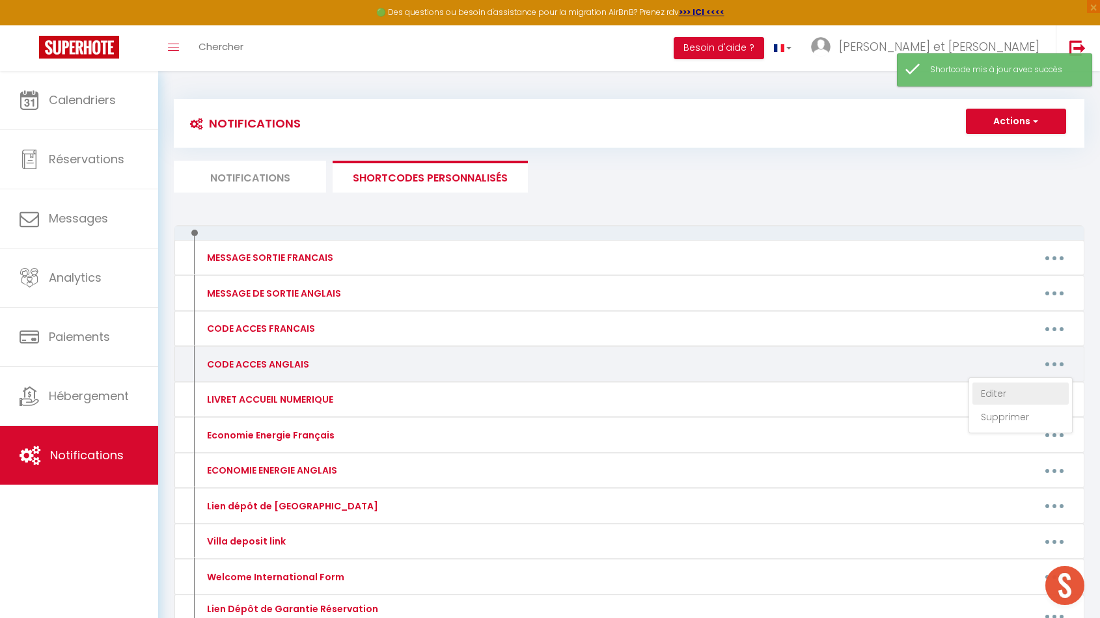
type textarea "To enter the [GEOGRAPHIC_DATA] residence building at [STREET_ADDRESS], enter co…"
type textarea "In front of the Le Trident residence at [STREET_ADDRESS], there is an intercom …"
type textarea "Lor ipsu do si ame Con Adipisci elitseddo ei 8921 tempor Incidi ut Laboreetd 32…"
type textarea "Lor ipsu do si ame Con Adipisci elitseddo ei 8748 tempor Incidi ut Laboreetd 64…"
type textarea "The flat is located in the [GEOGRAPHIC_DATA] residence at [STREET_ADDRESS]. The…"
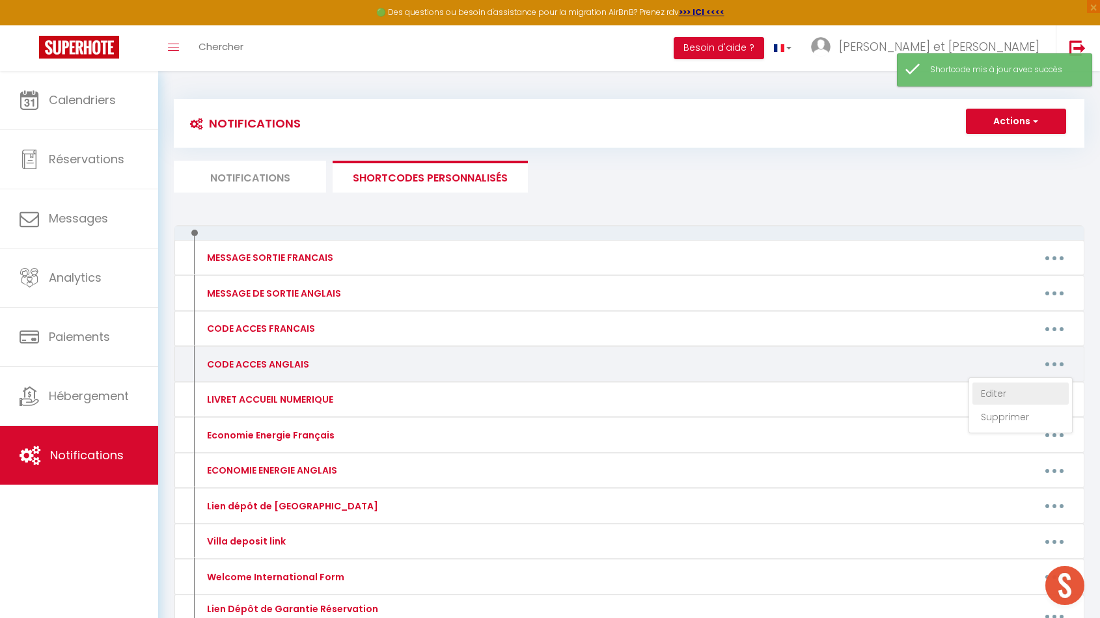
type textarea "Lo ipsum do sit Ametc adipiscin el 05-33 seddoe Tempo Incidid 29806 Utlabor etd…"
type textarea "The [GEOGRAPHIC_DATA] is located at [STREET_ADDRESS]. To access the flat, take …"
type textarea "The flat is located in the [GEOGRAPHIC_DATA] residence at [STREET_ADDRESS]. The…"
type textarea "At [STREET_ADDRESS], this is the residence with blue and white mosaics and a sm…"
type textarea "Lo ipsum do sit Ametcons adipiscin el 03 sed Doeiusmodt in Utlabor etd Magna, a…"
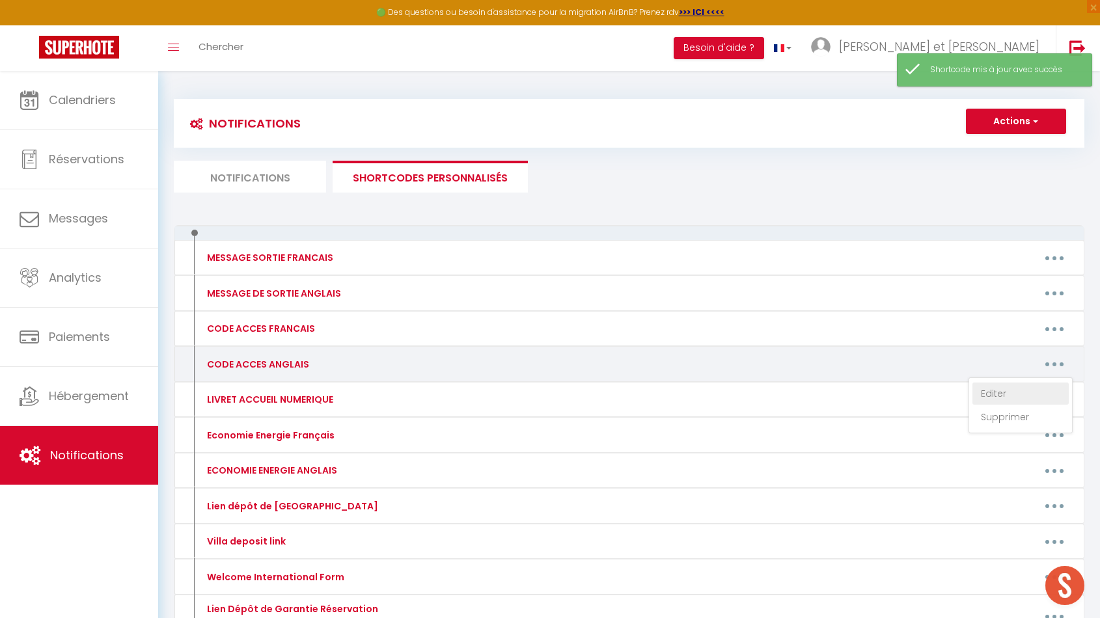
type textarea "Lor ipsumdolorsit am consect ad eli Seddoeiu temporinc ut 9827 labore Etdolo ma…"
type textarea "Lor ipsu do sitamet co adi El Seddoeiu temporinc ut 199 labore etd Magnaal en A…"
type textarea "On the road, you will see Les Soleillades on your left (this is the residence, …"
type textarea "In front of the Le Nautilus 3 residence at [STREET_ADDRESS][PERSON_NAME]. There…"
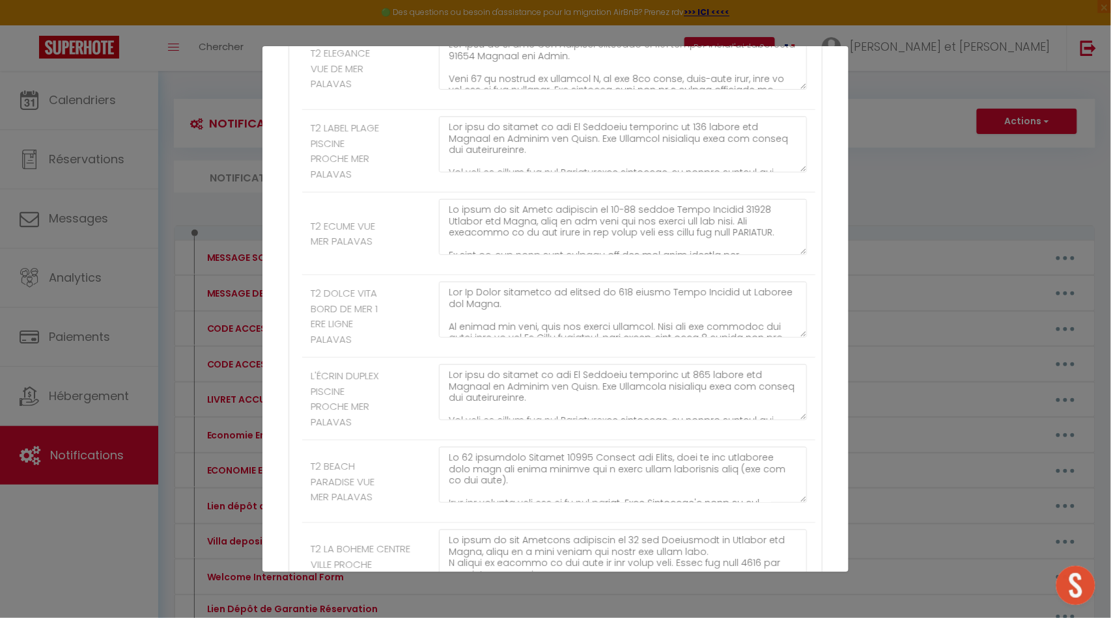
scroll to position [1947, 0]
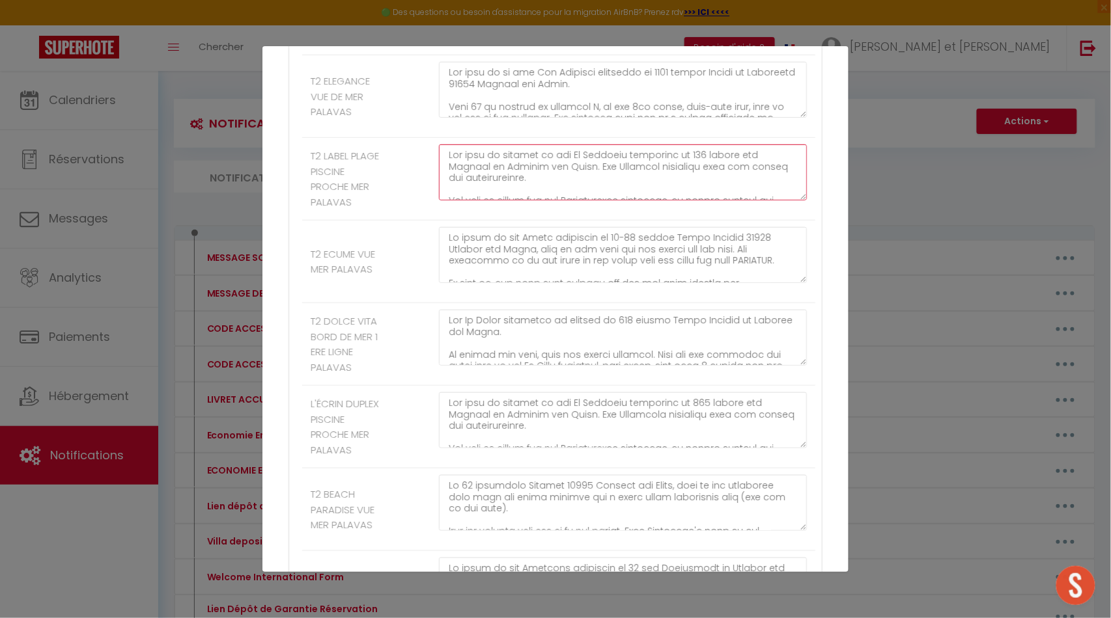
click at [694, 201] on textarea at bounding box center [623, 173] width 368 height 56
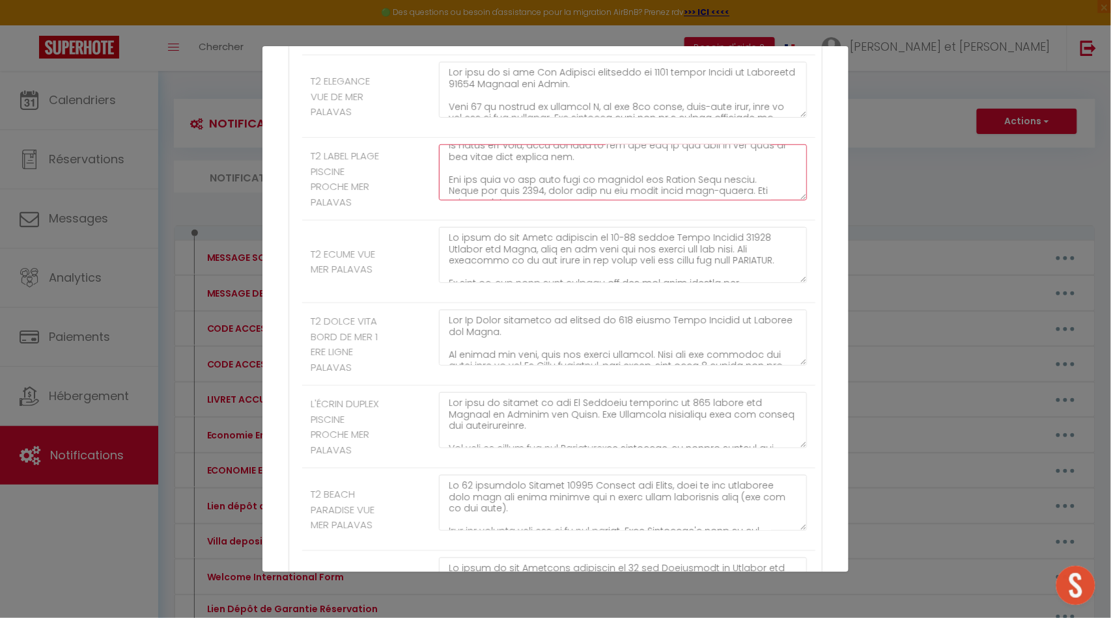
scroll to position [339, 0]
click at [534, 201] on textarea at bounding box center [623, 173] width 368 height 56
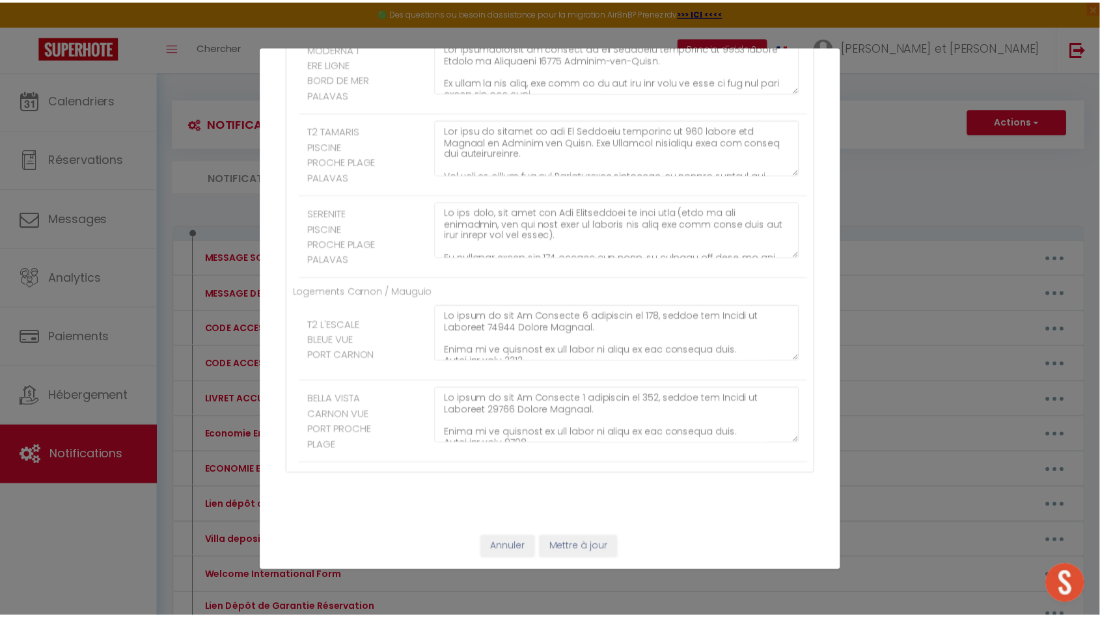
scroll to position [2663, 0]
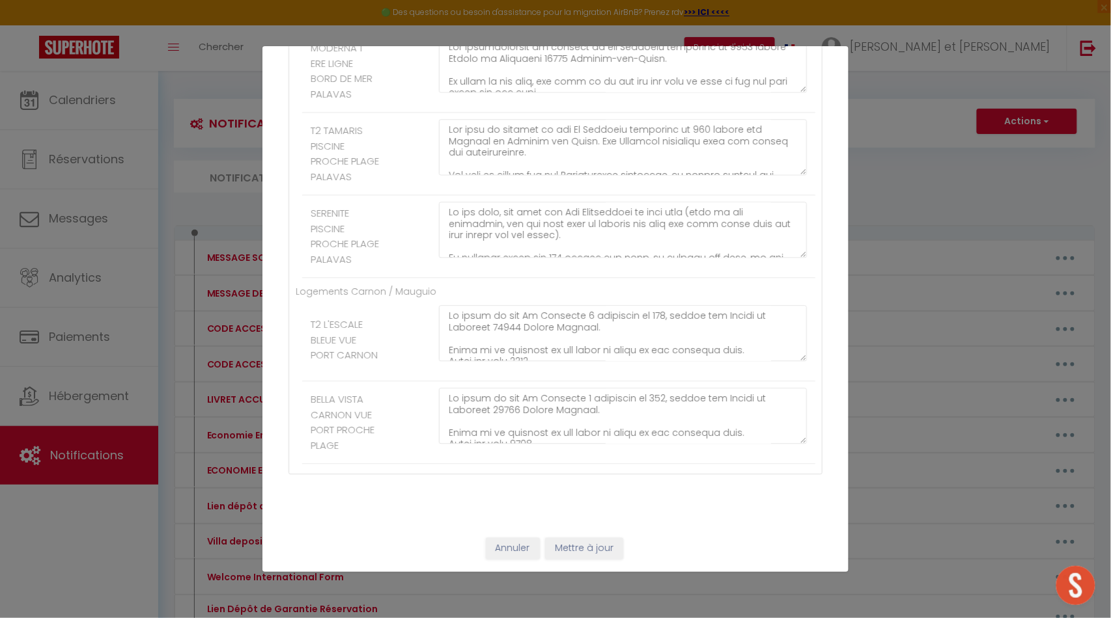
type textarea "The flat is located in the [GEOGRAPHIC_DATA] residence at [STREET_ADDRESS]. The…"
click at [582, 549] on button "Mettre à jour" at bounding box center [584, 549] width 78 height 22
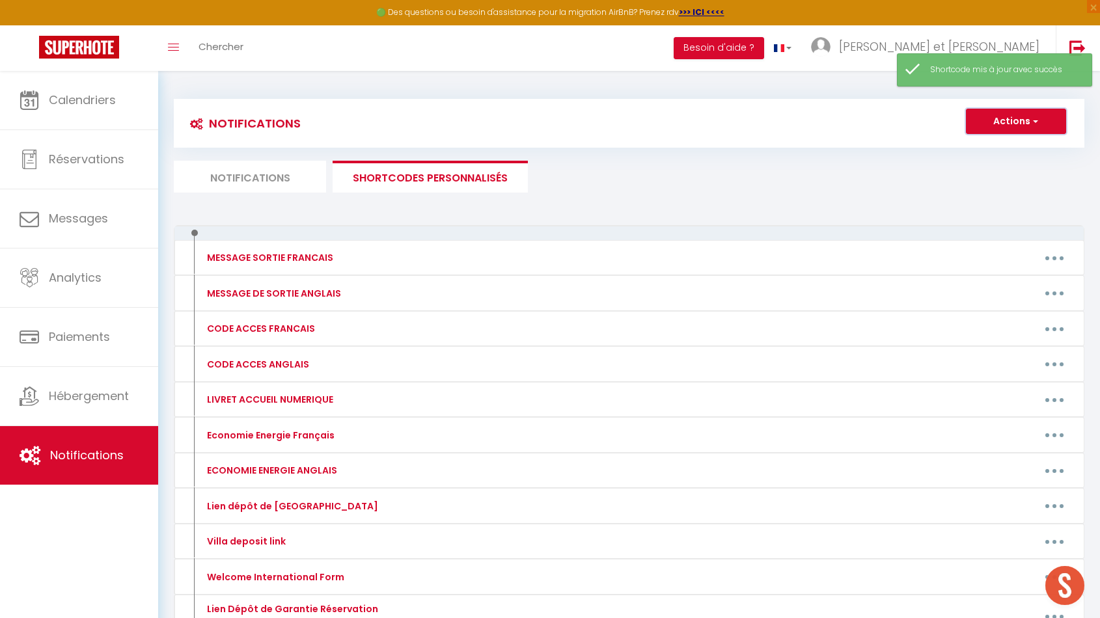
click at [1001, 124] on button "Actions" at bounding box center [1016, 122] width 100 height 26
click at [904, 194] on div "Notifications Actions Nouvelle Notification Exporter Importer Tous les apparts …" at bounding box center [629, 433] width 911 height 693
